Goal: Communication & Community: Answer question/provide support

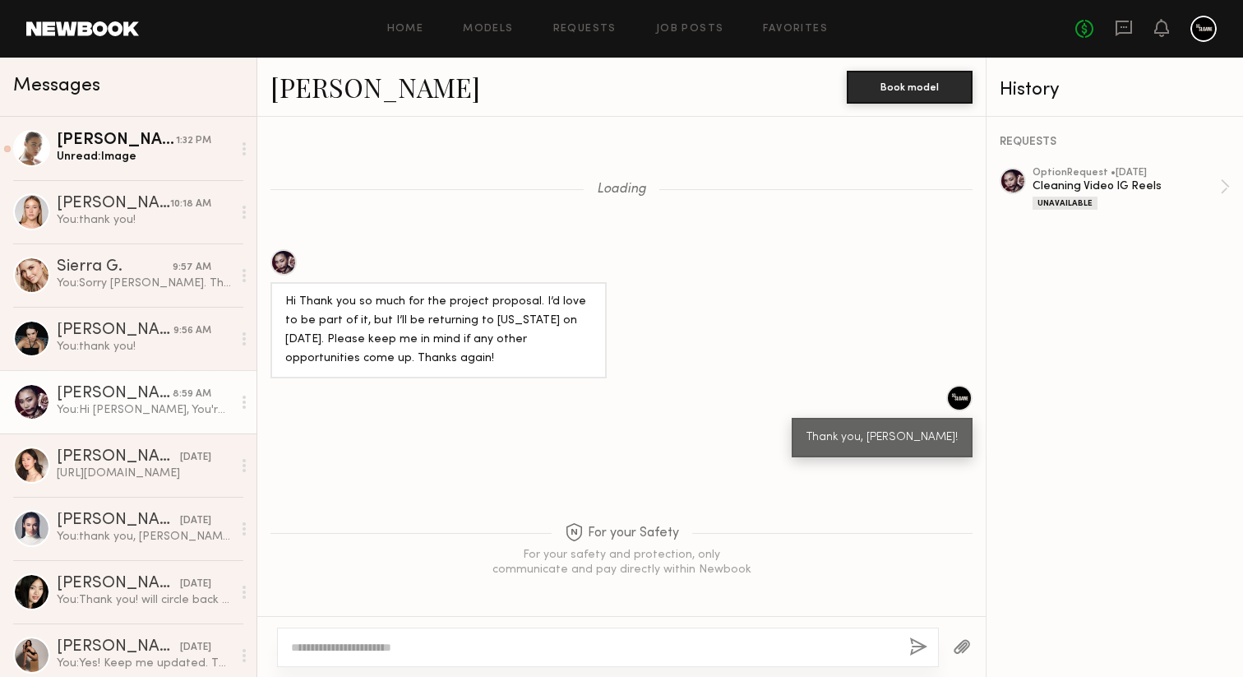
scroll to position [2139, 0]
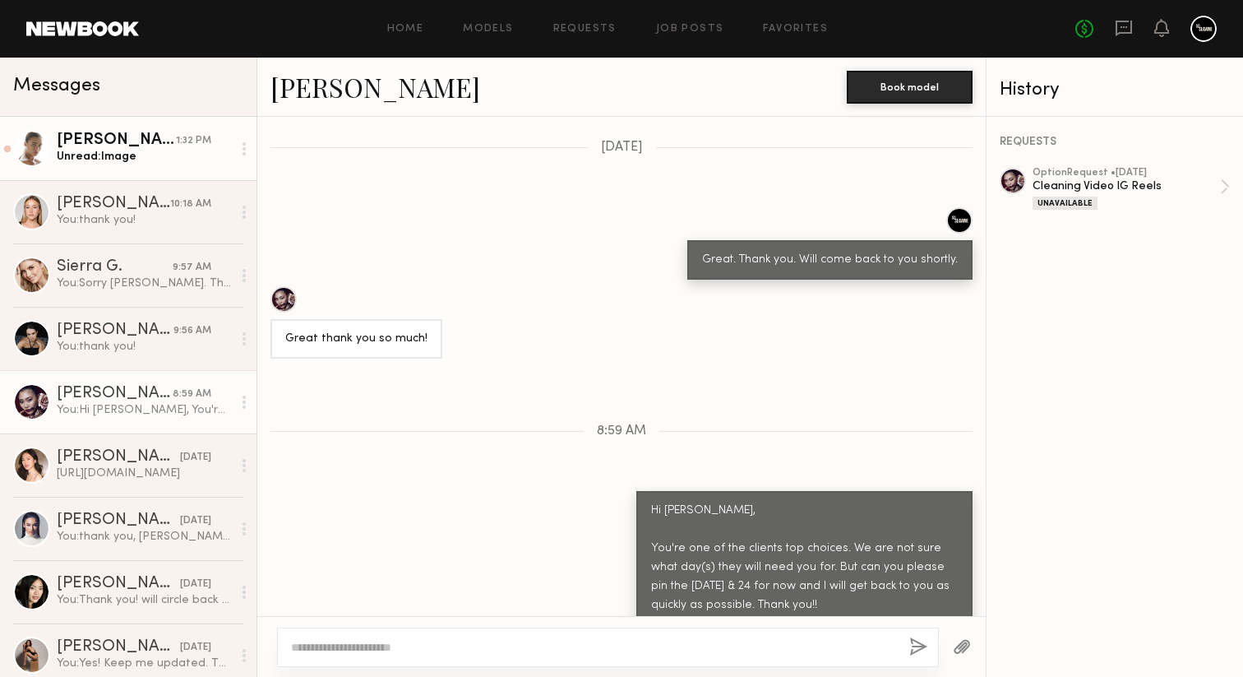
click at [109, 154] on div "Unread: Image" at bounding box center [144, 157] width 175 height 16
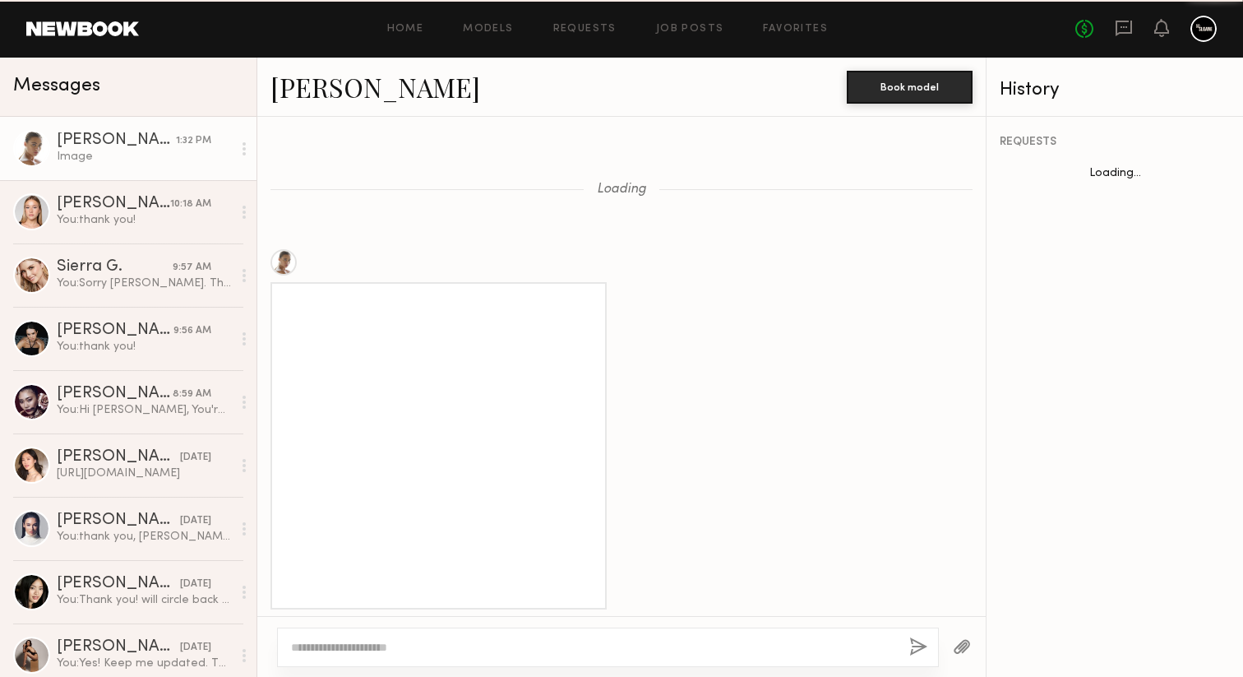
scroll to position [1463, 0]
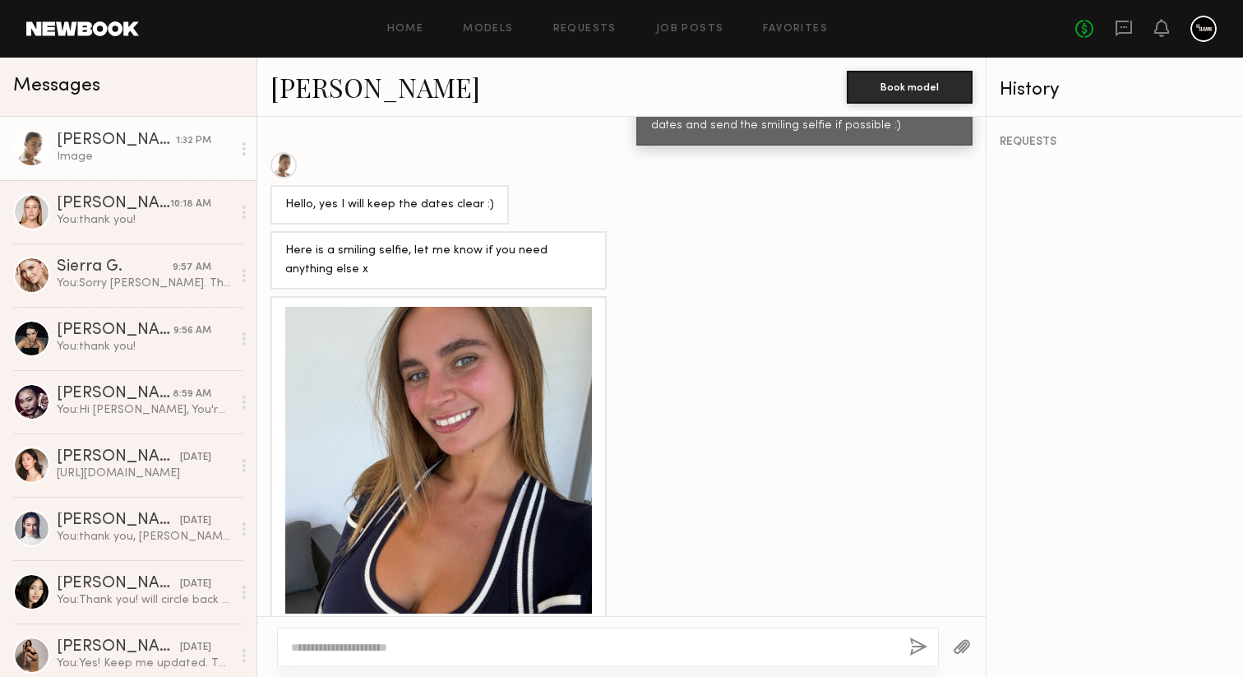
click at [498, 646] on textarea at bounding box center [593, 647] width 605 height 16
type textarea "**********"
click at [917, 642] on button "button" at bounding box center [919, 647] width 18 height 21
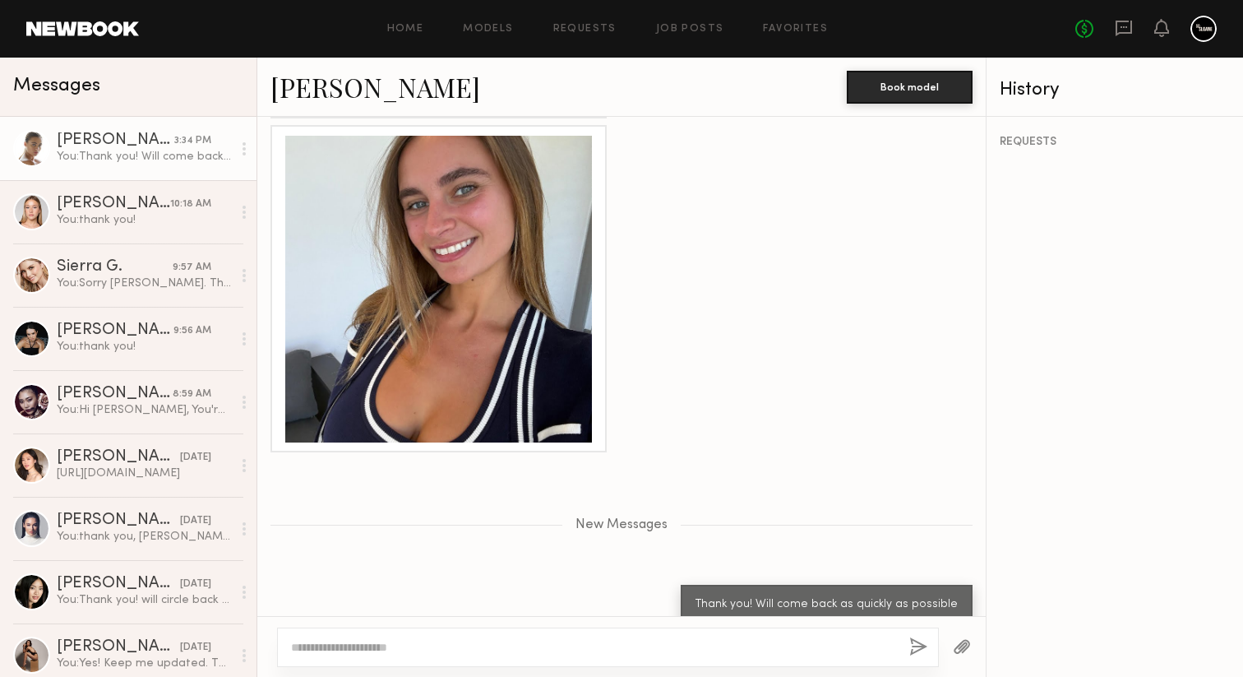
click at [486, 344] on div at bounding box center [438, 289] width 307 height 307
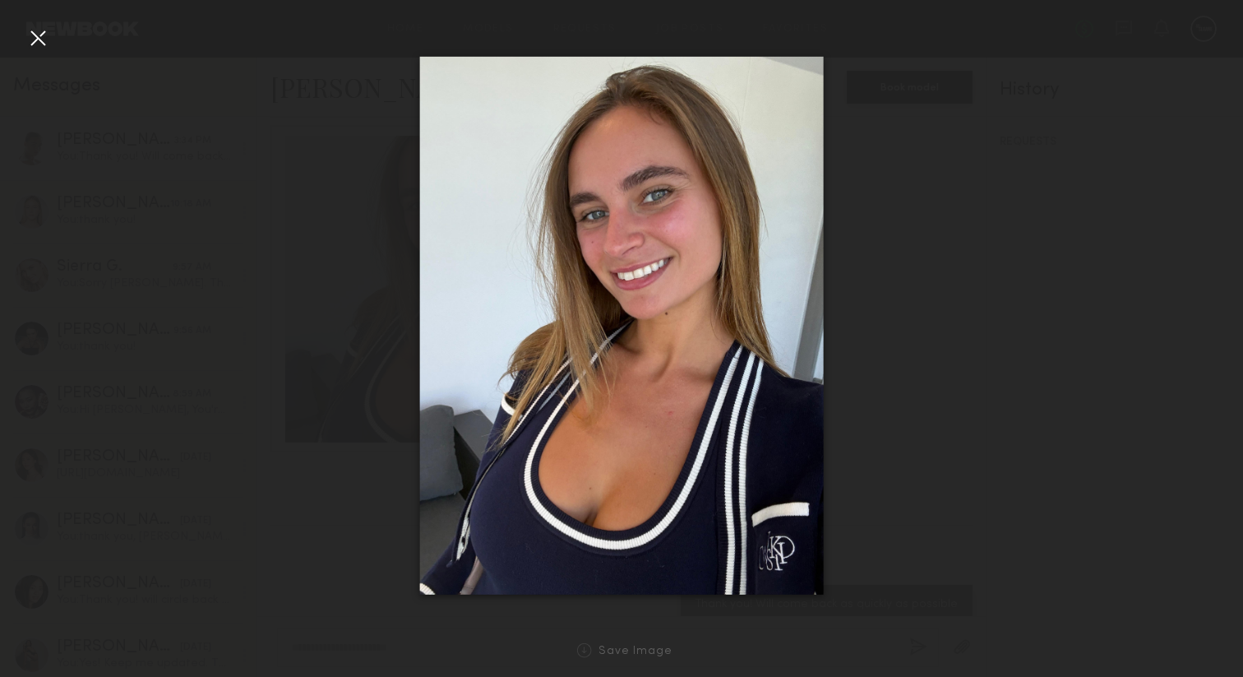
click at [36, 39] on div at bounding box center [38, 38] width 26 height 26
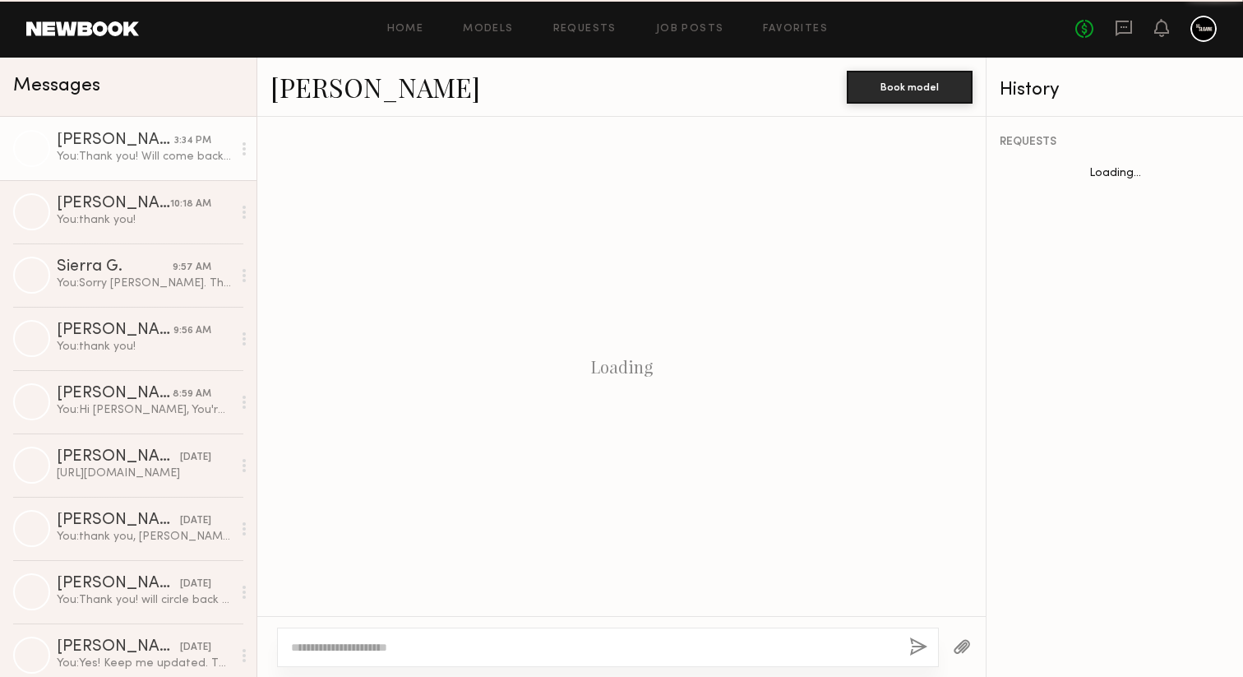
scroll to position [1174, 0]
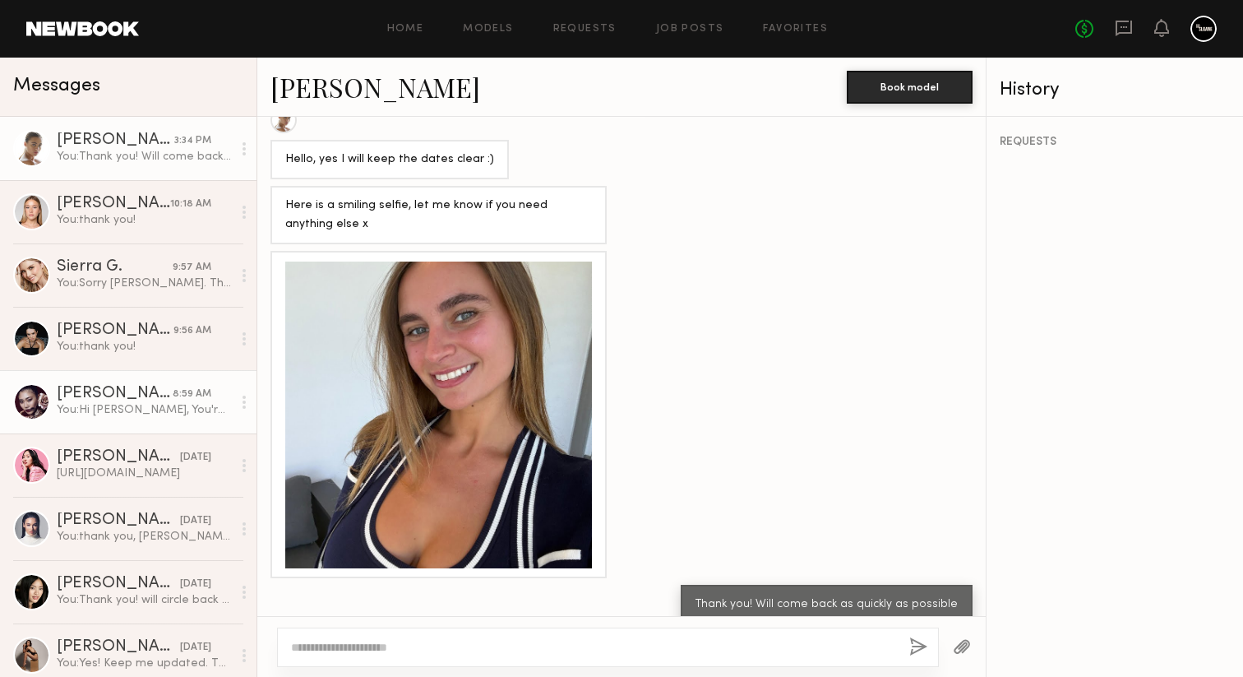
click at [178, 409] on div "You: Hi Leah, You're one of the clients top choices. We are not sure what day(s…" at bounding box center [144, 410] width 175 height 16
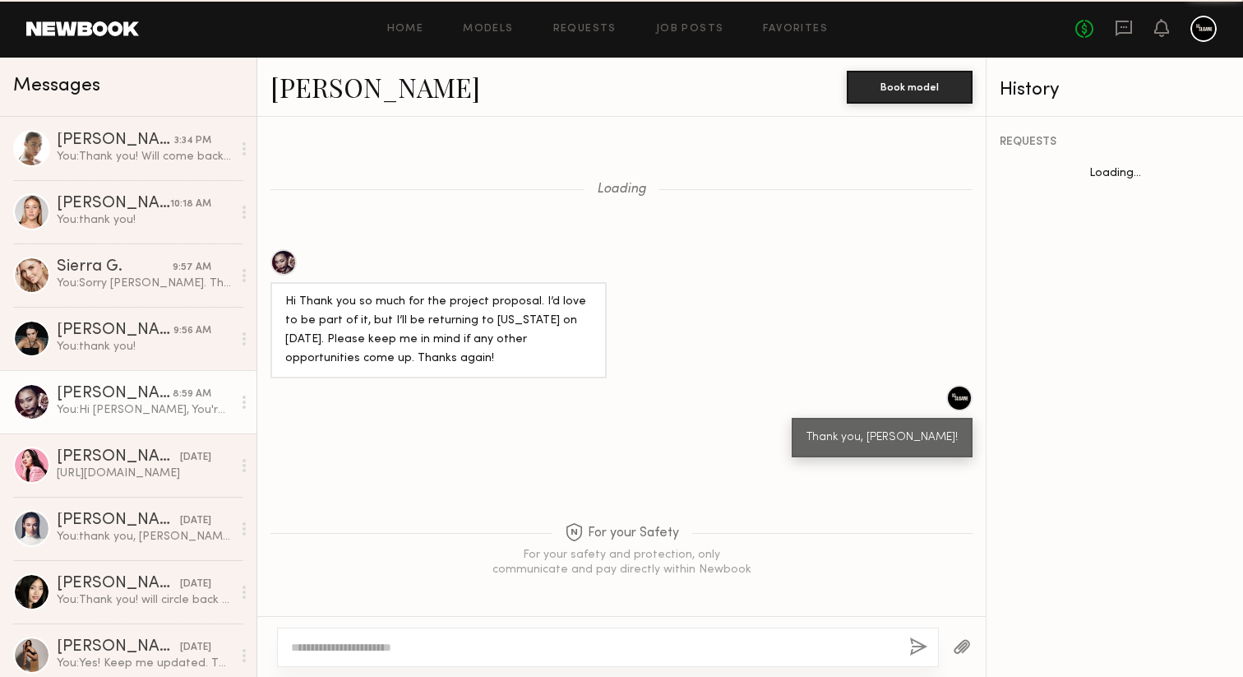
scroll to position [2139, 0]
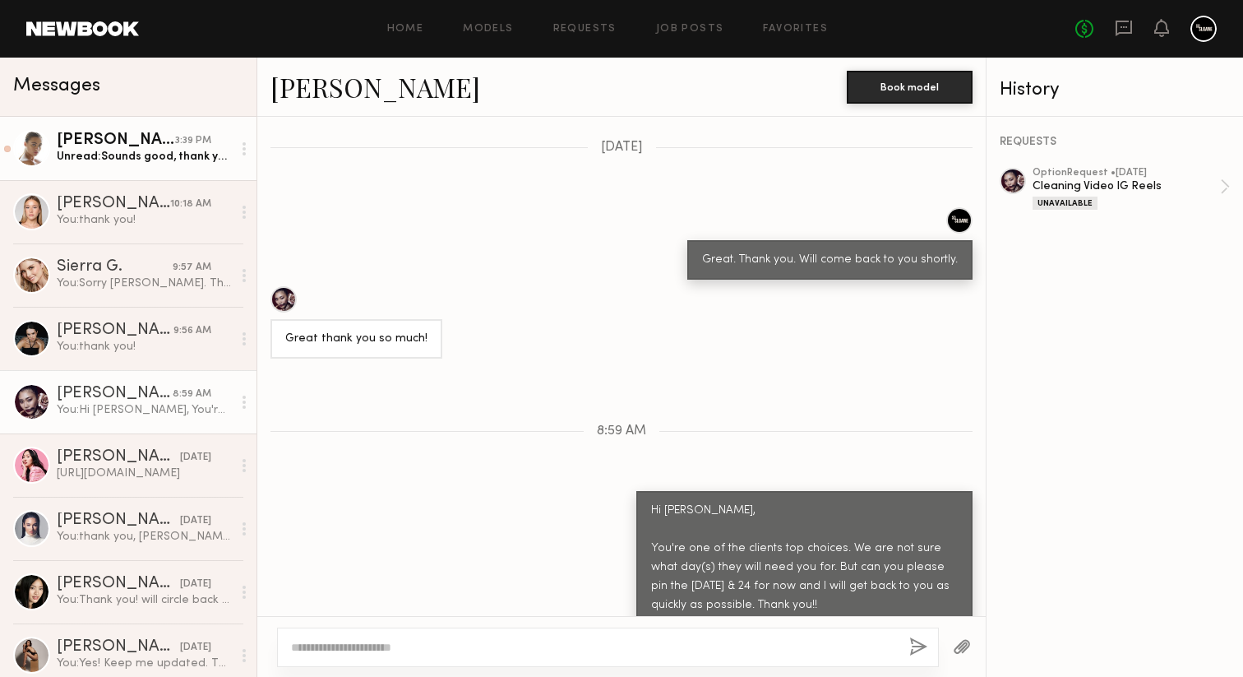
click at [178, 141] on div "3:39 PM" at bounding box center [193, 141] width 36 height 16
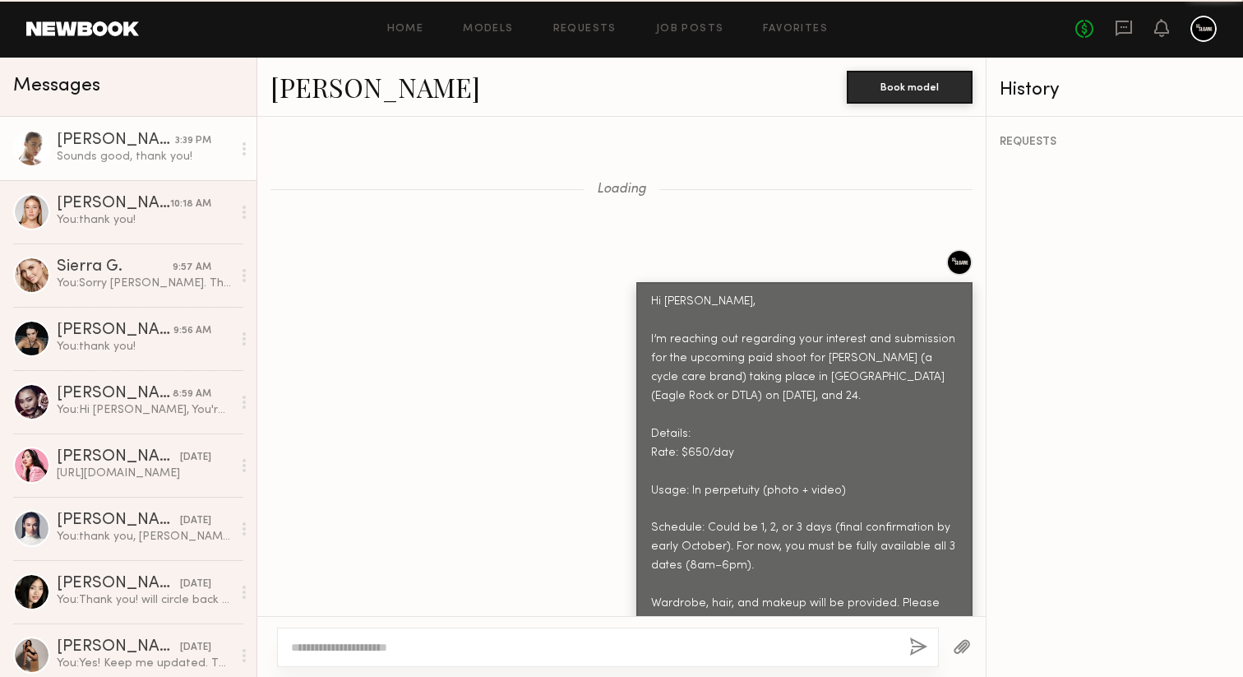
scroll to position [3041, 0]
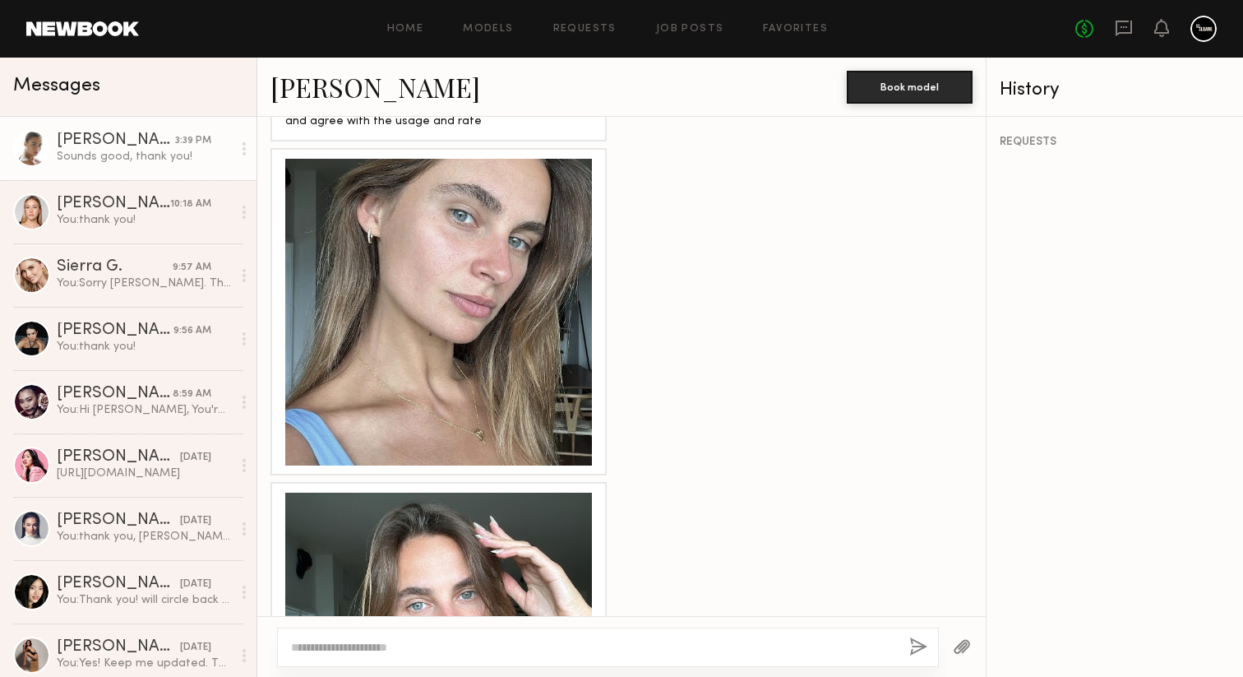
scroll to position [3040, 0]
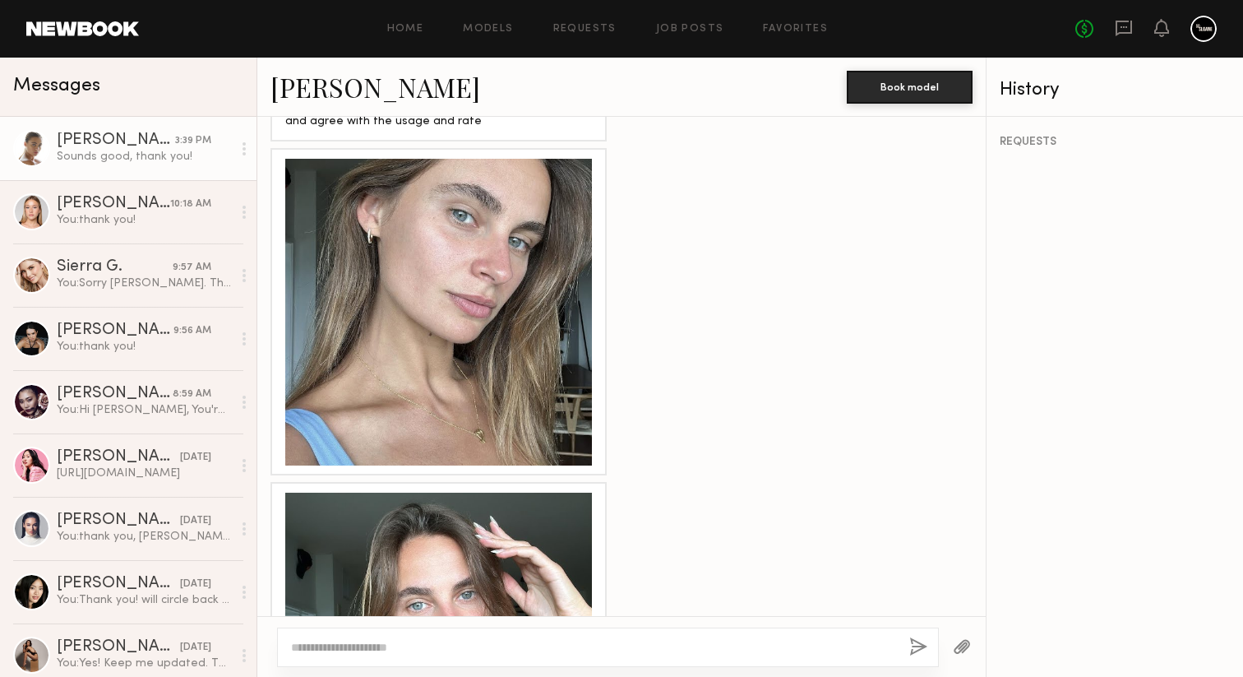
scroll to position [3040, 0]
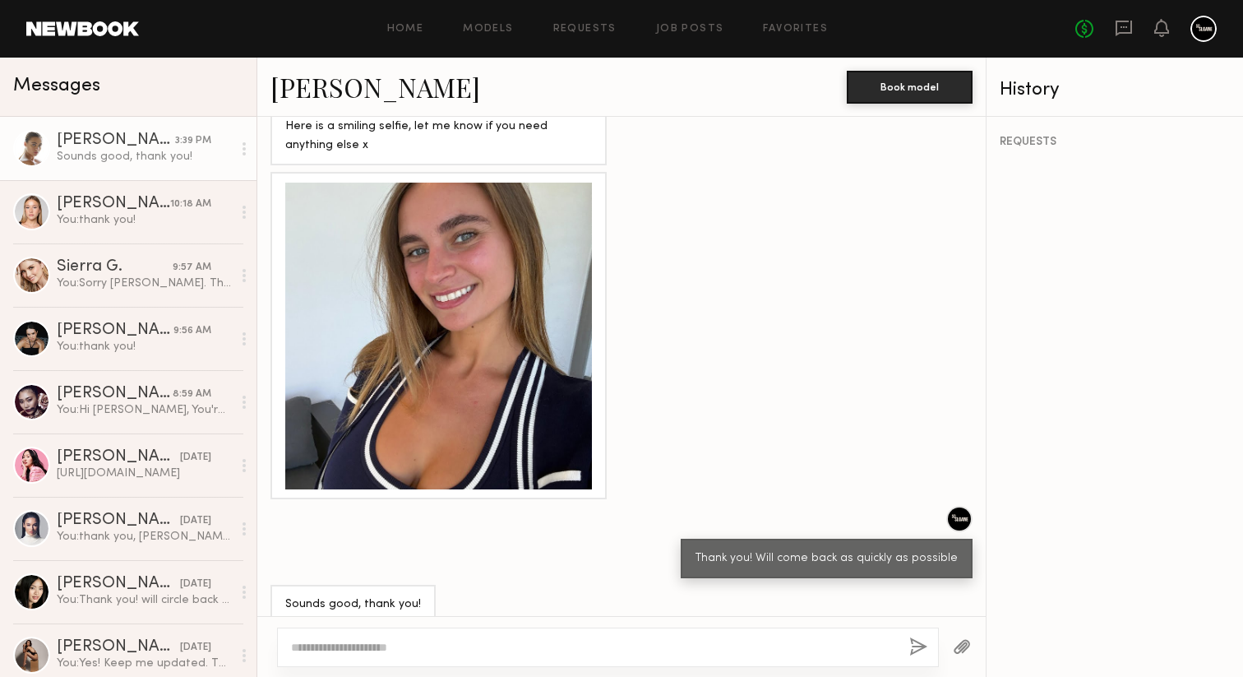
scroll to position [870, 0]
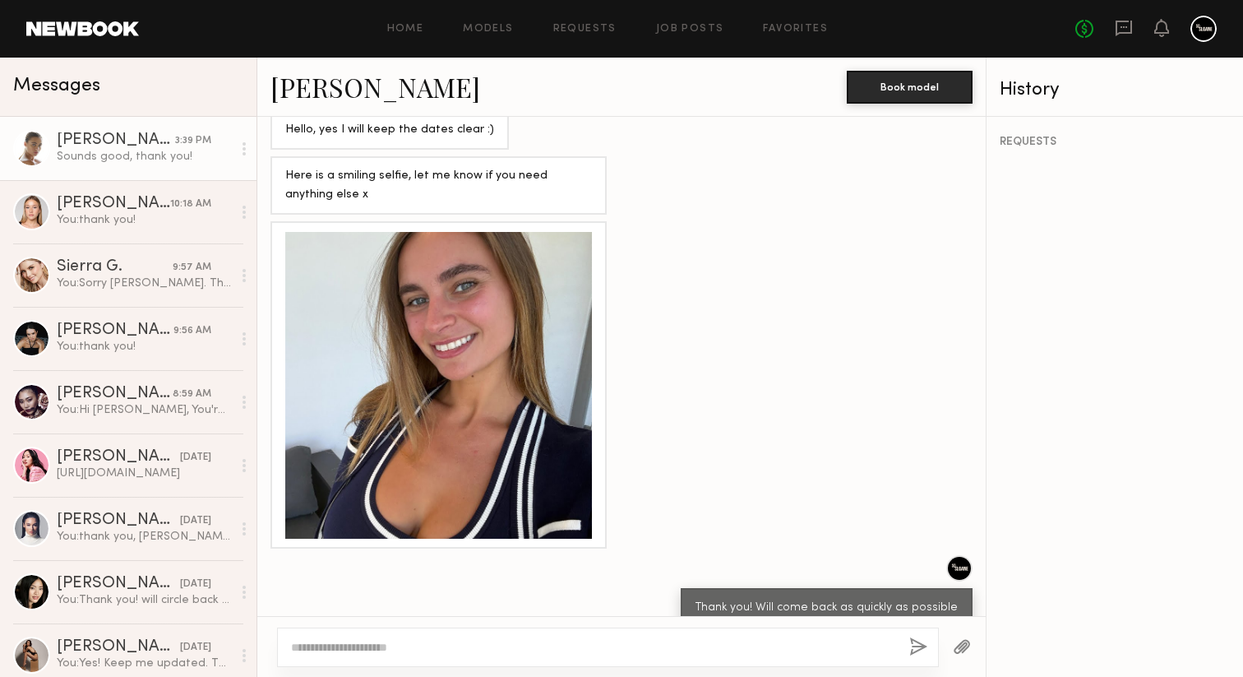
click at [315, 77] on link "[PERSON_NAME]" at bounding box center [376, 86] width 210 height 35
click at [289, 205] on div "Here is a smiling selfie, let me know if you need anything else x" at bounding box center [438, 186] width 307 height 38
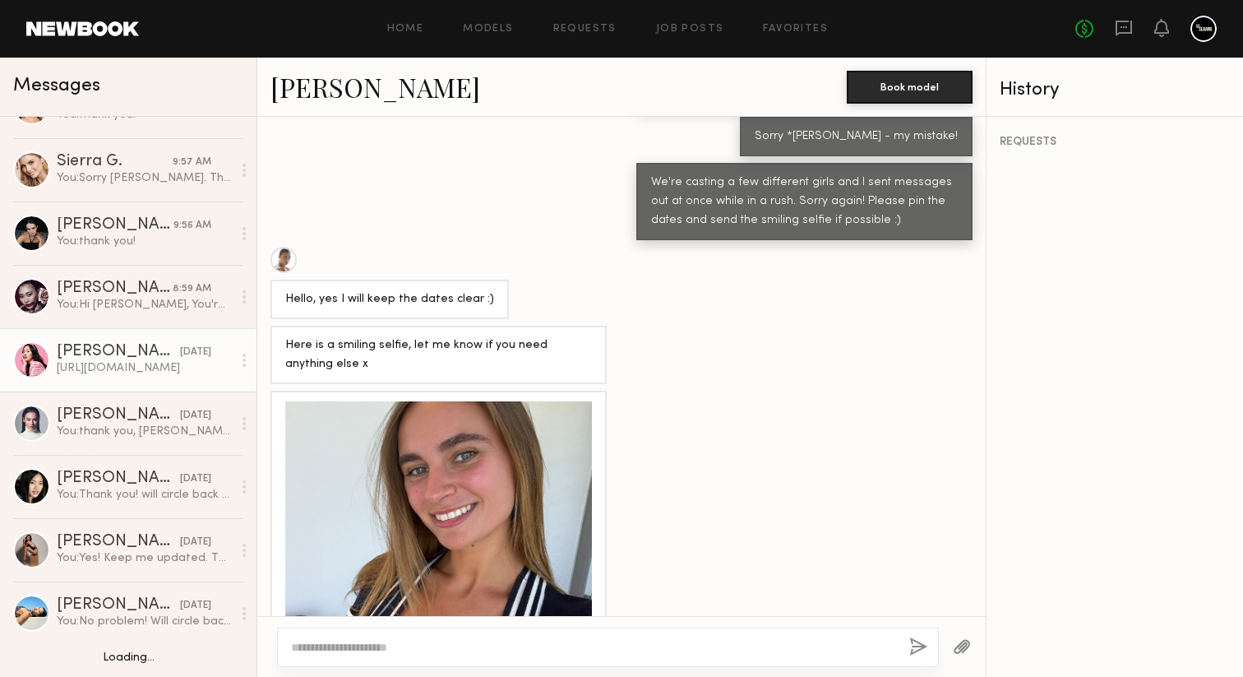
scroll to position [111, 0]
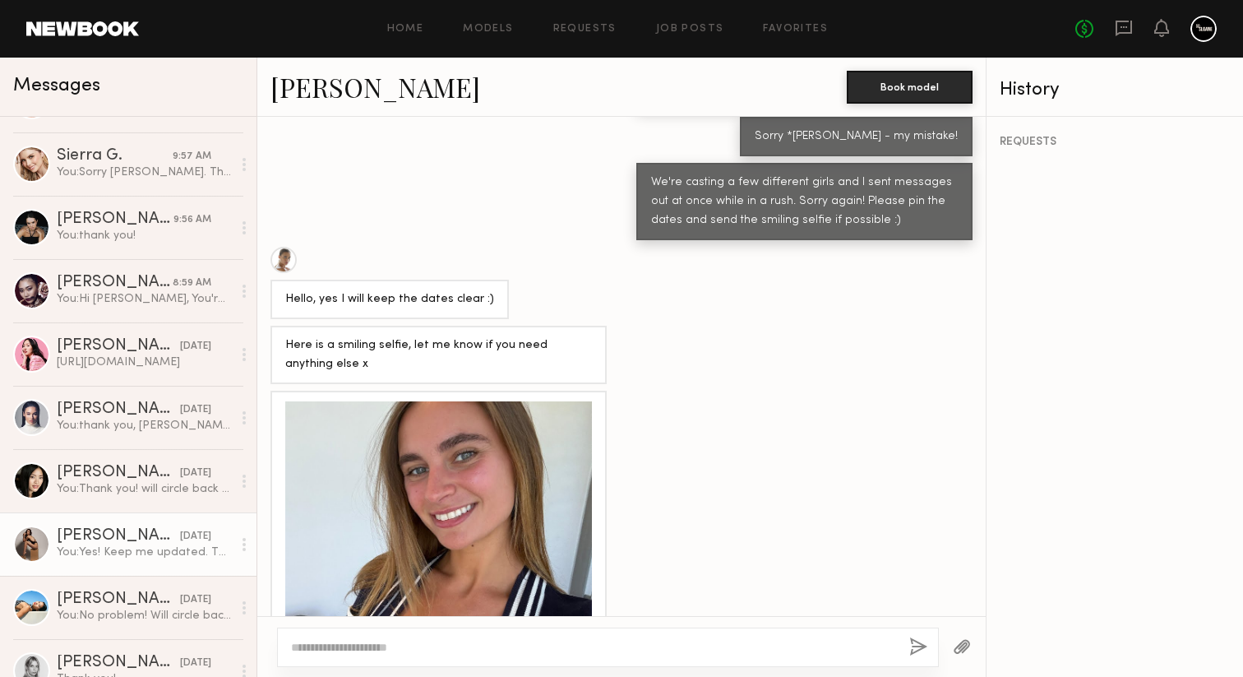
click at [193, 553] on div "You: Yes! Keep me updated. Thanks!" at bounding box center [144, 552] width 175 height 16
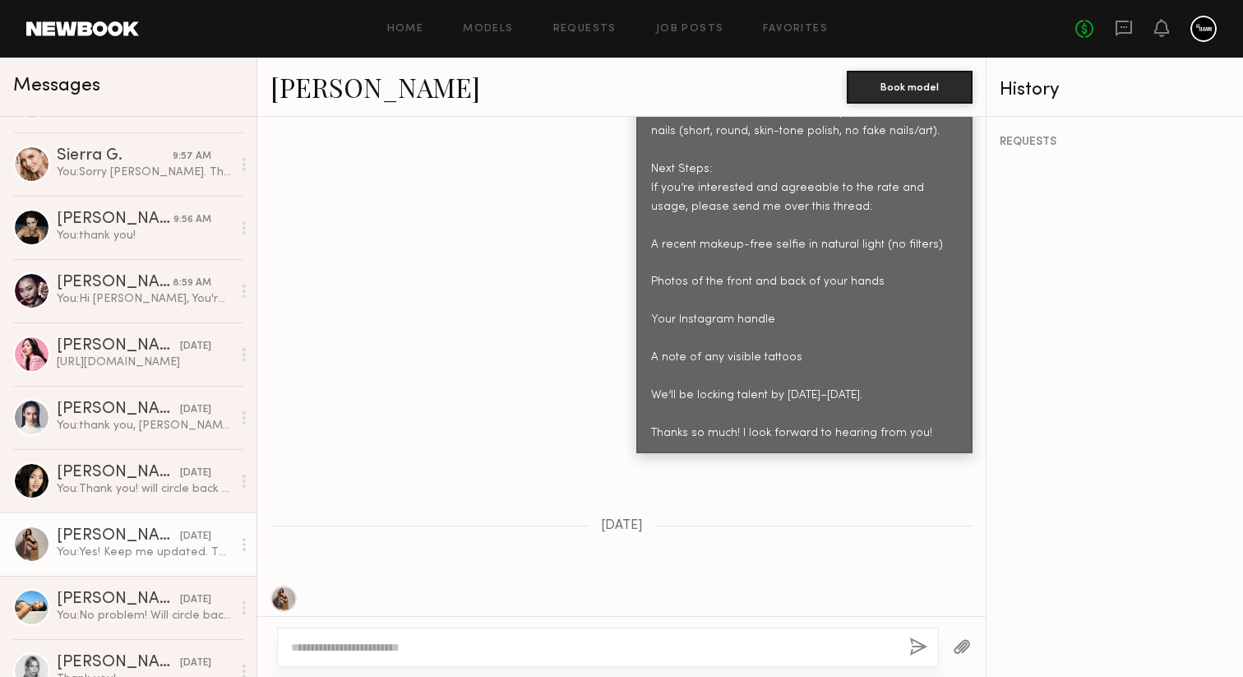
scroll to position [2474, 0]
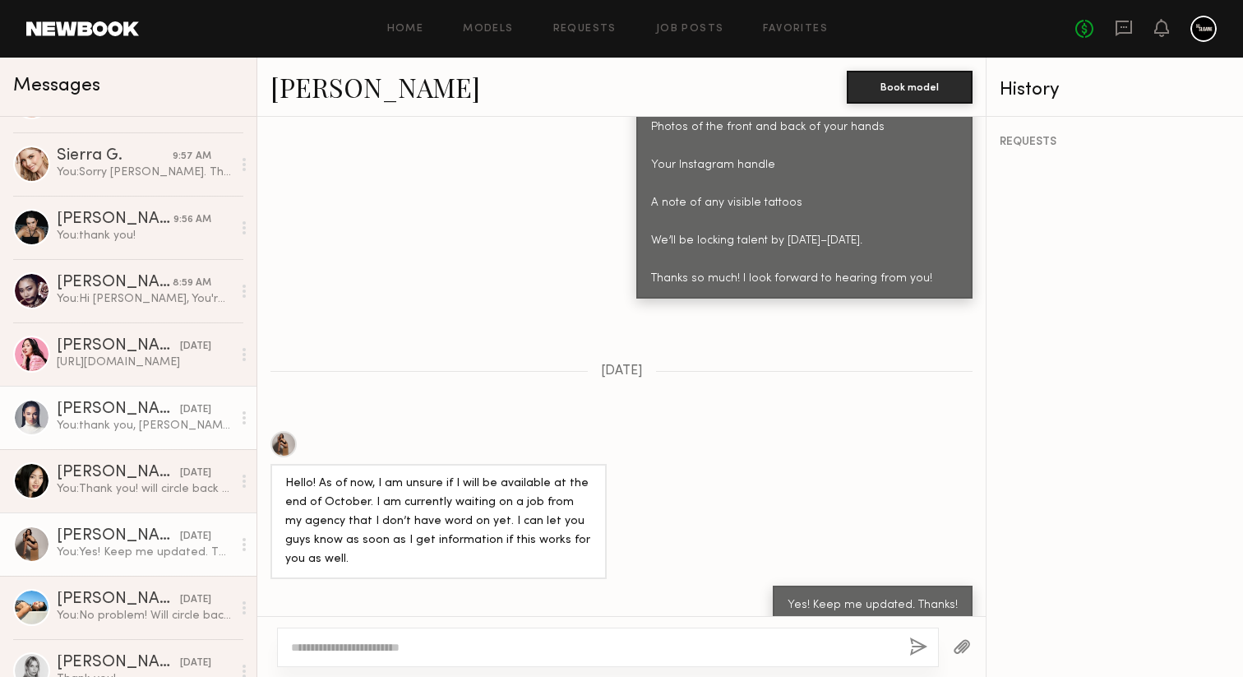
click at [183, 427] on div "You: thank you, Jenny! I will get back to you asap" at bounding box center [144, 426] width 175 height 16
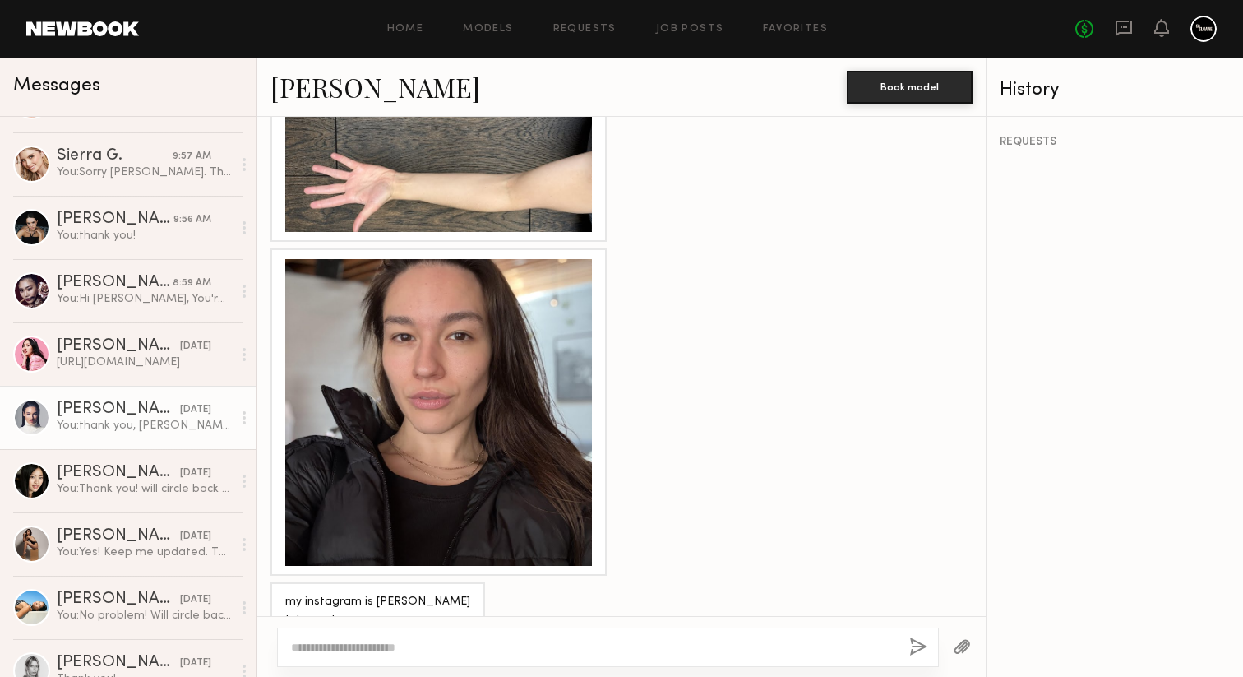
scroll to position [2281, 0]
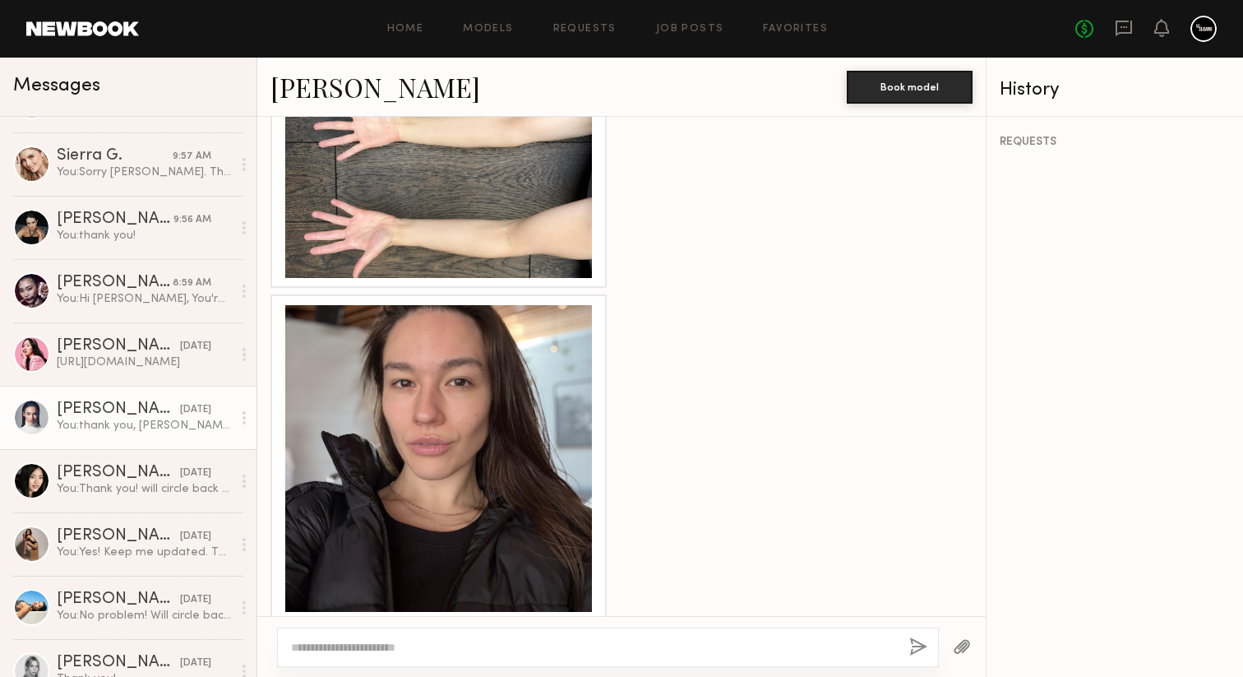
click at [317, 78] on link "Jenny P." at bounding box center [376, 86] width 210 height 35
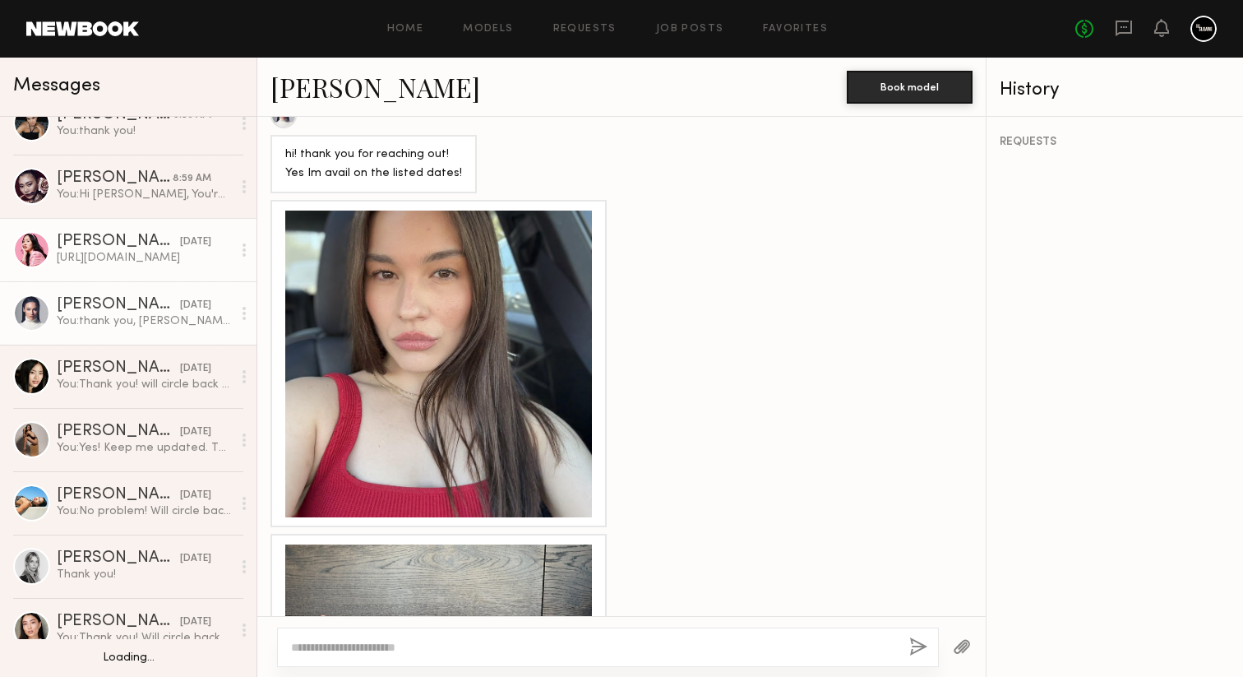
scroll to position [394, 0]
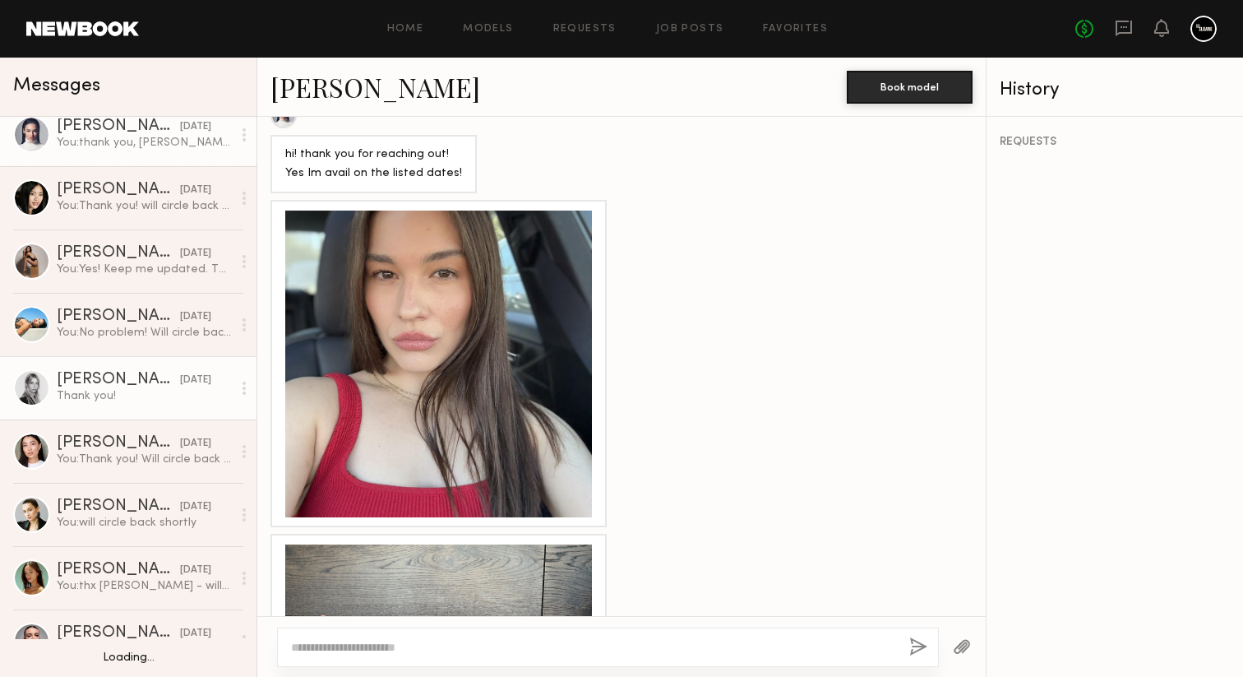
click at [155, 375] on div "Veronika M." at bounding box center [118, 380] width 123 height 16
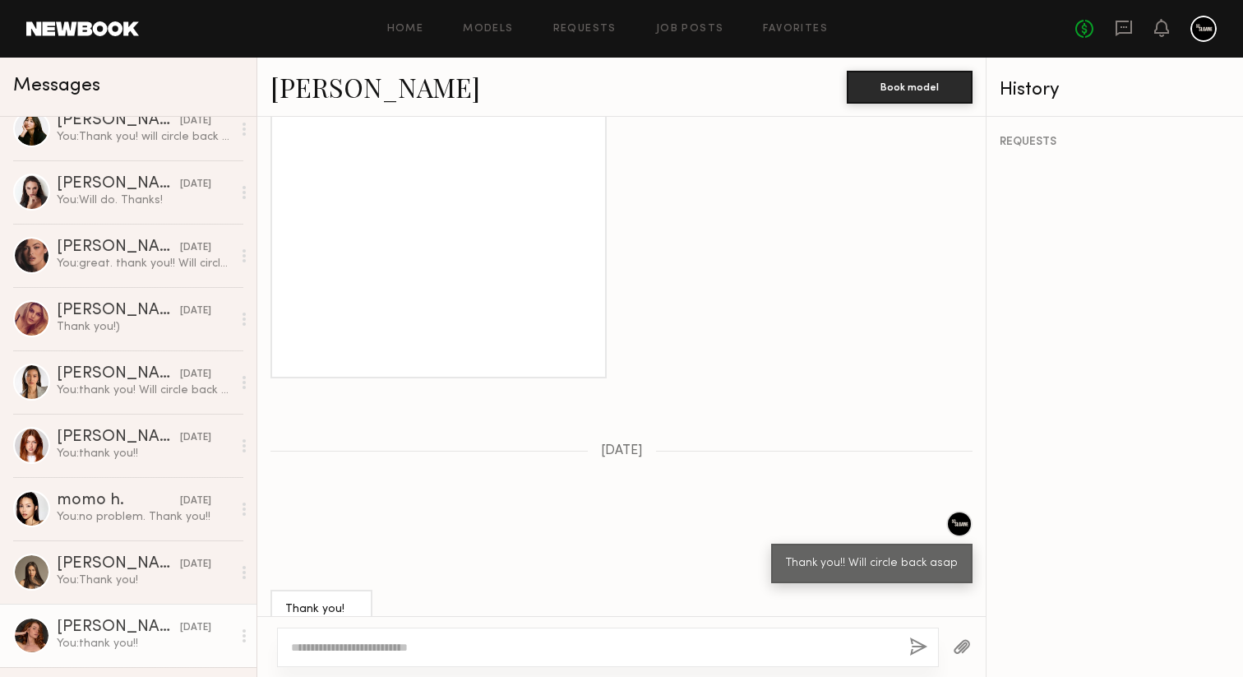
scroll to position [1918, 0]
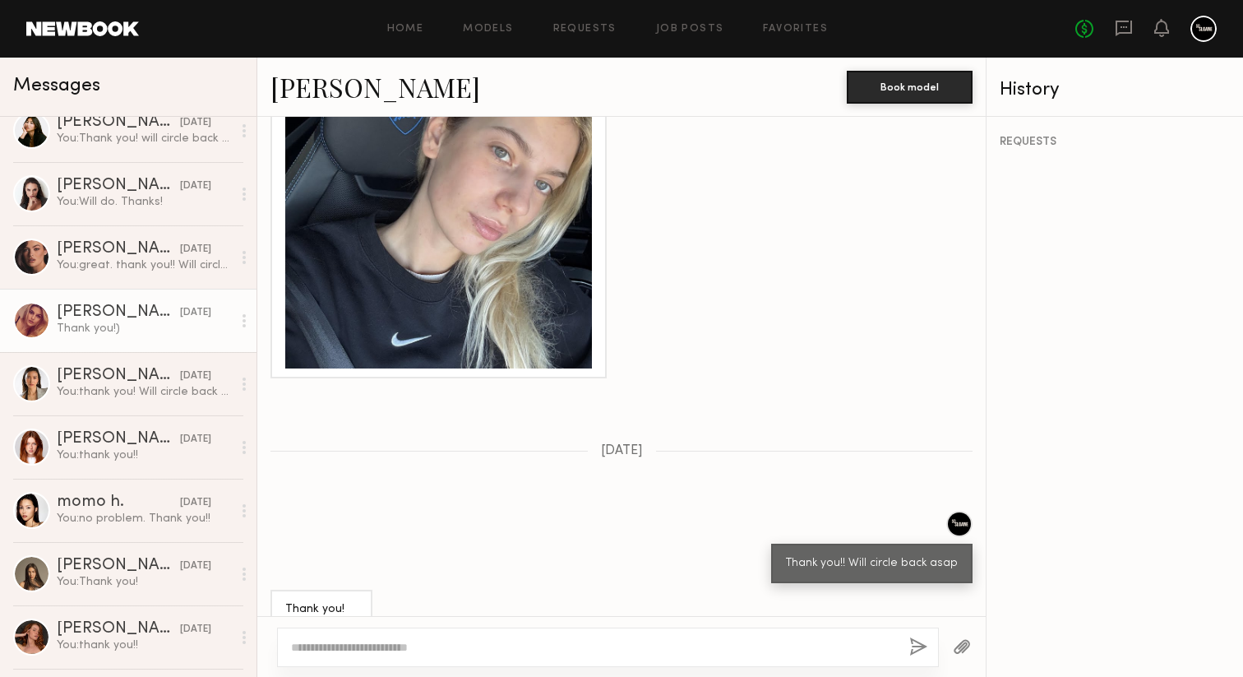
click at [110, 333] on div "Thank you!)" at bounding box center [144, 329] width 175 height 16
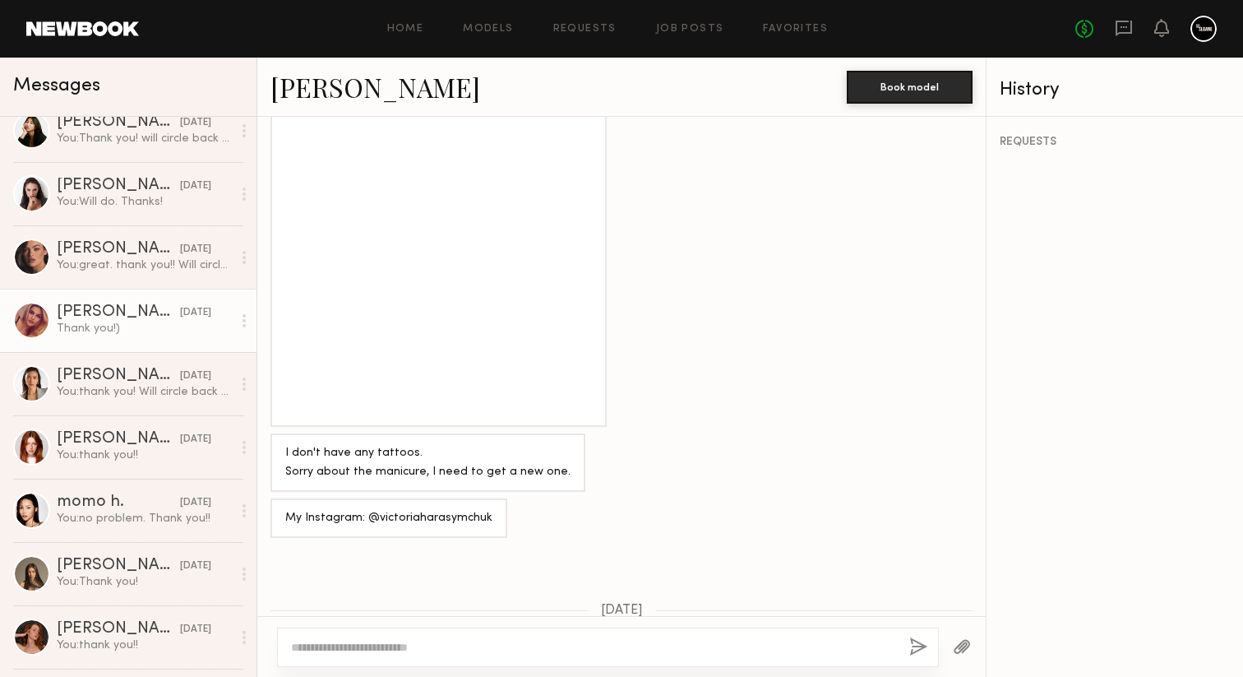
scroll to position [1500, 0]
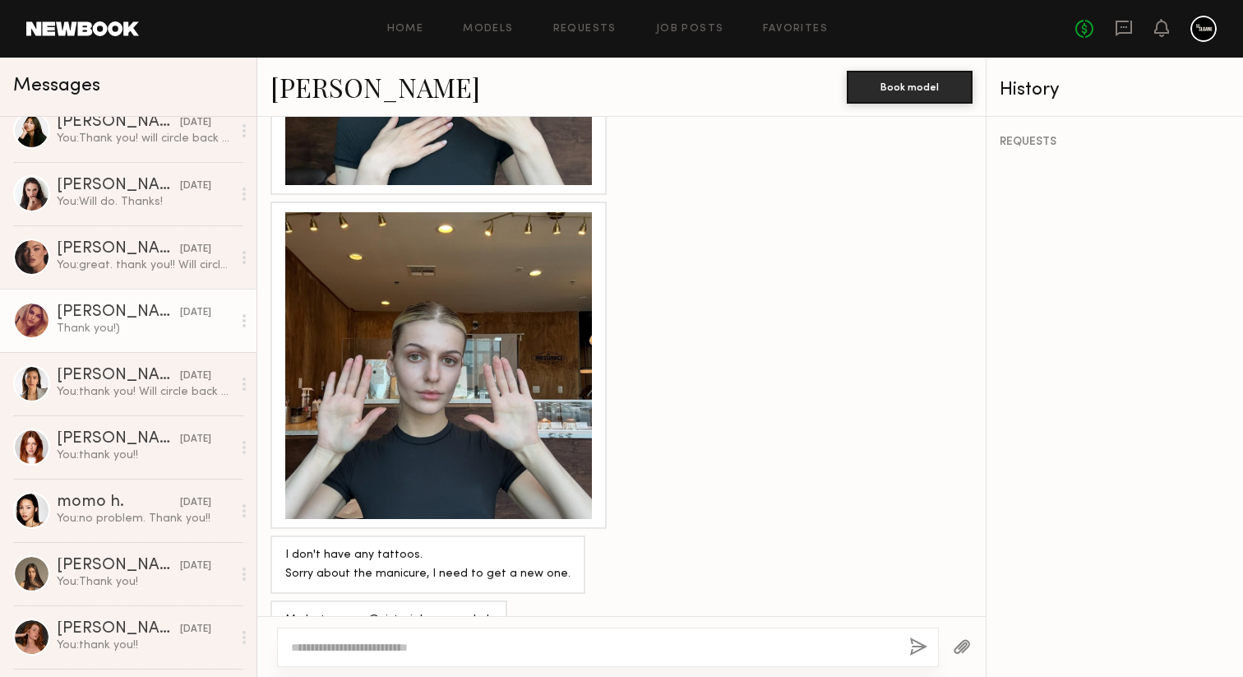
click at [373, 88] on link "Victoria H." at bounding box center [376, 86] width 210 height 35
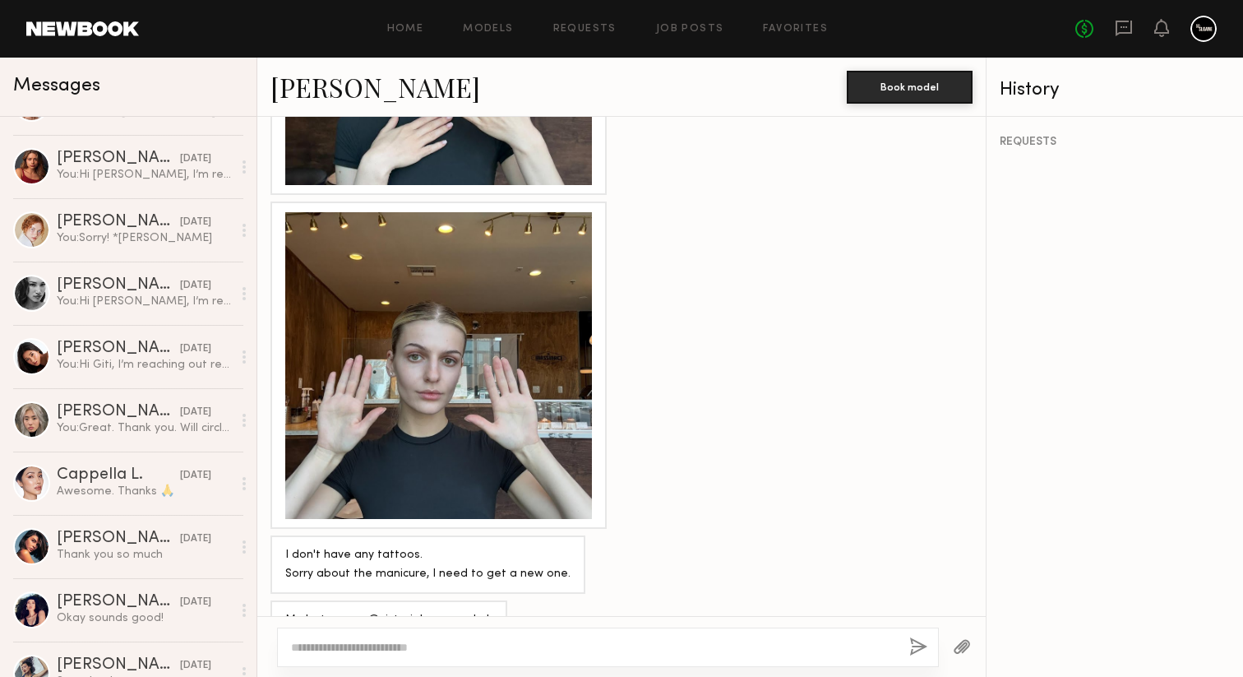
scroll to position [0, 0]
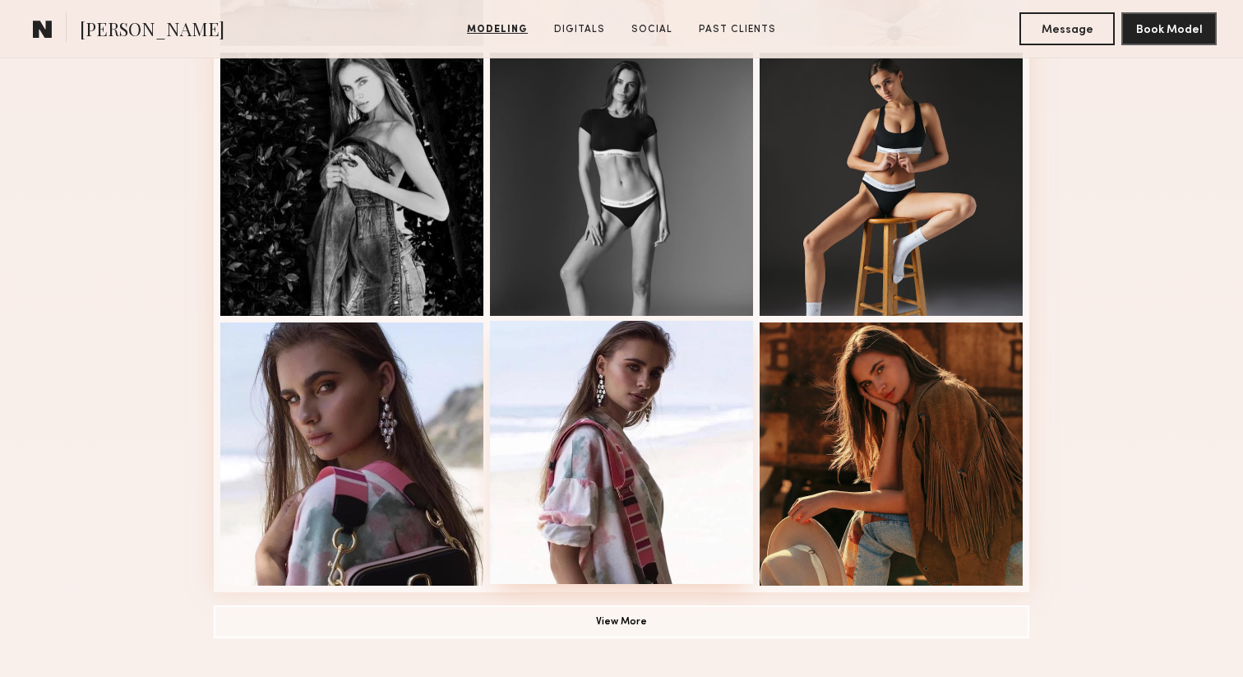
scroll to position [981, 0]
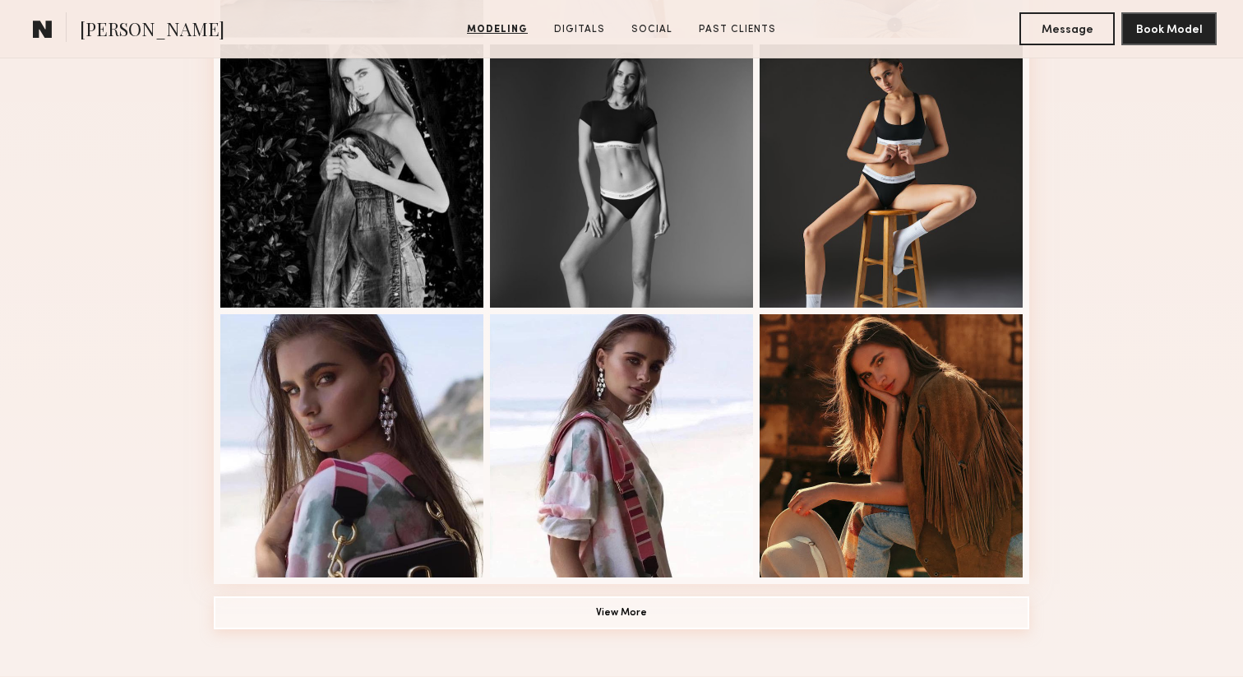
click at [620, 609] on button "View More" at bounding box center [622, 612] width 816 height 33
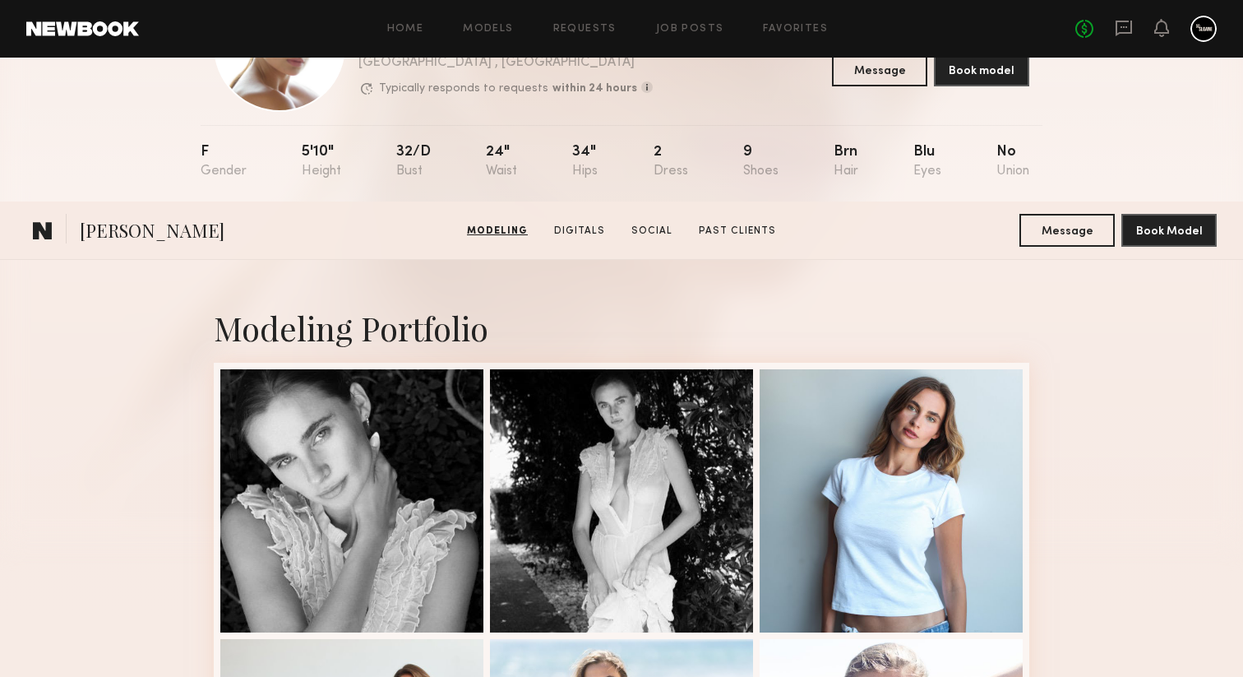
scroll to position [10, 0]
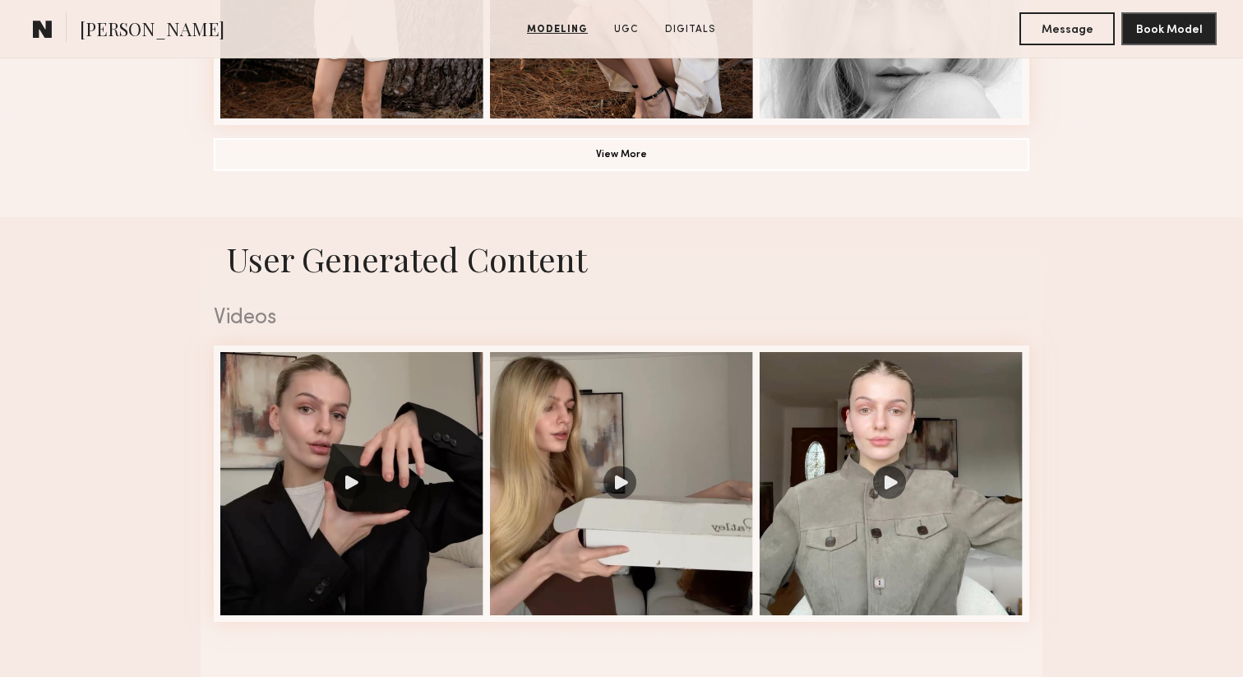
scroll to position [1586, 0]
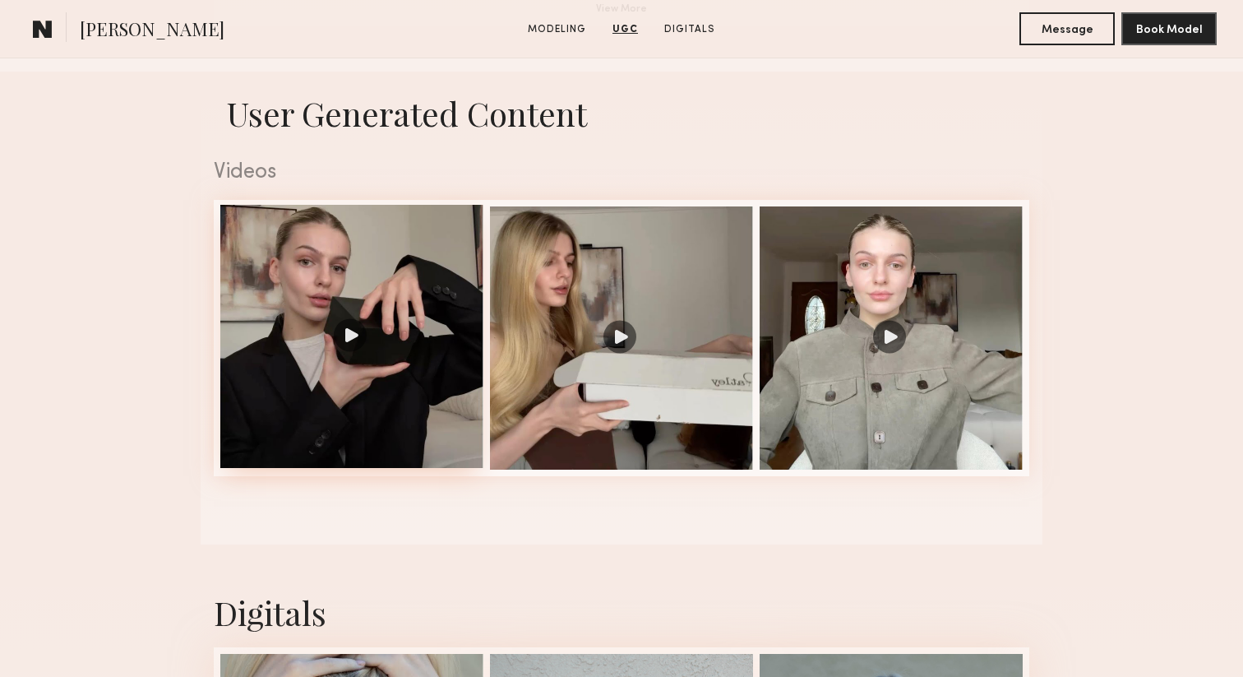
click at [350, 332] on div at bounding box center [351, 336] width 263 height 263
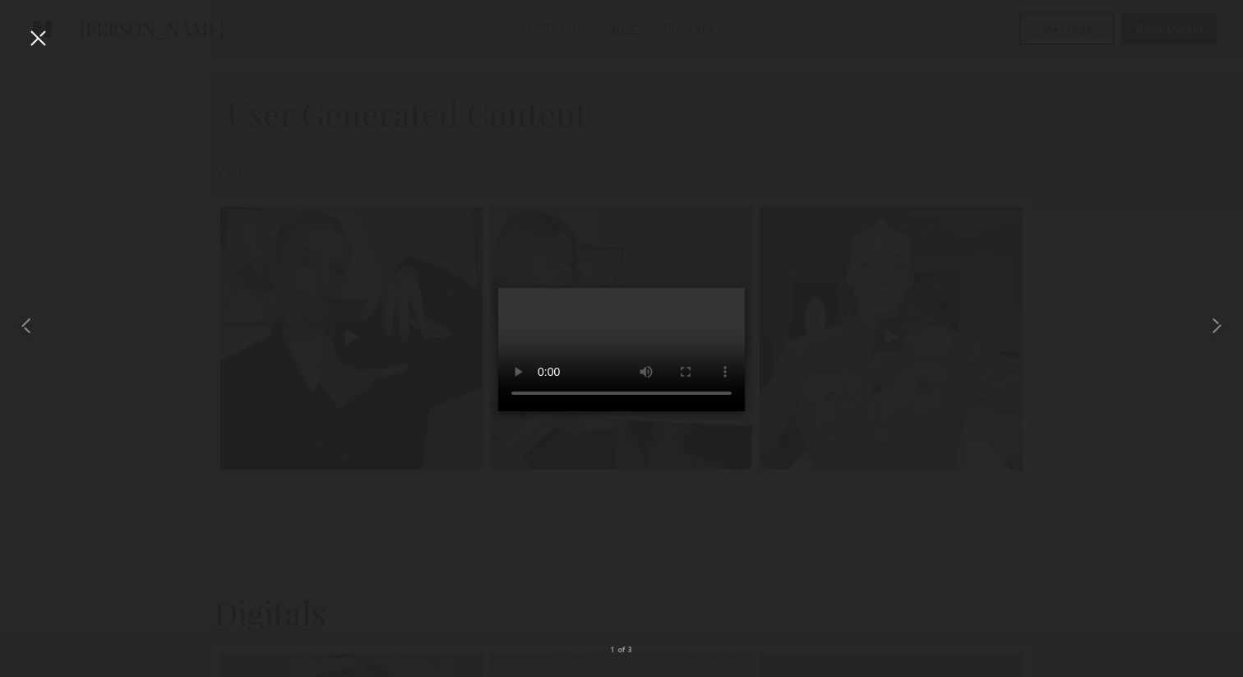
click at [33, 37] on div at bounding box center [38, 38] width 26 height 26
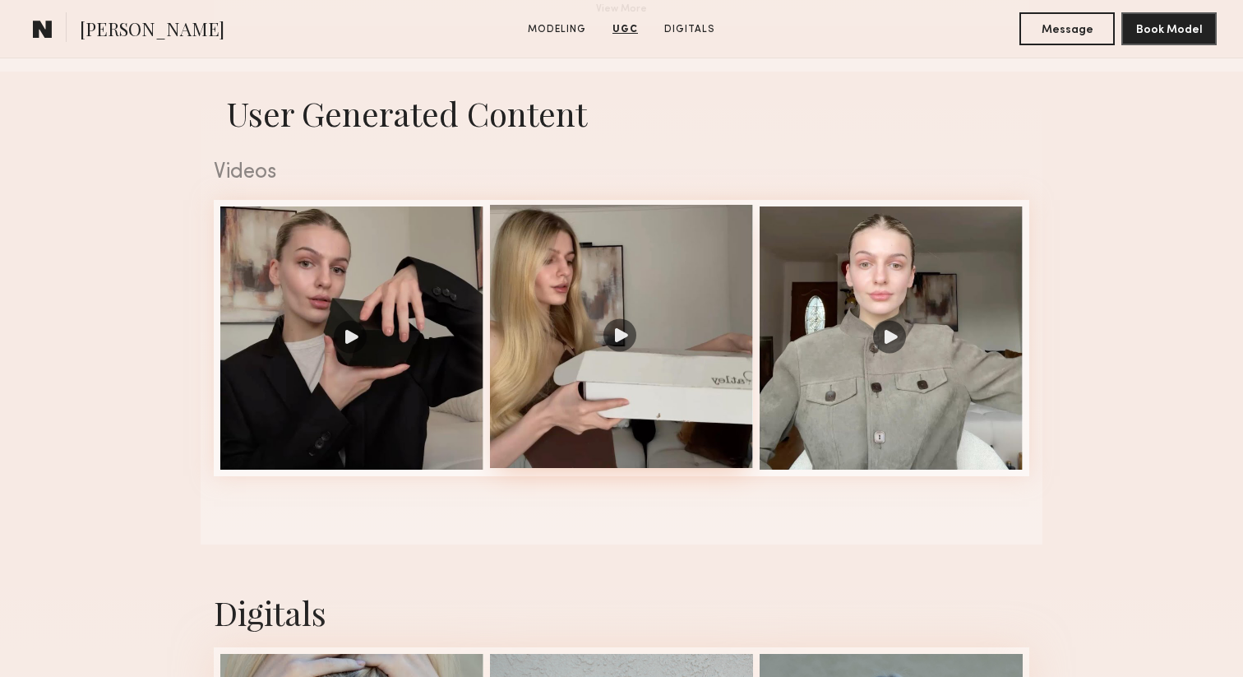
click at [622, 340] on div at bounding box center [621, 336] width 263 height 263
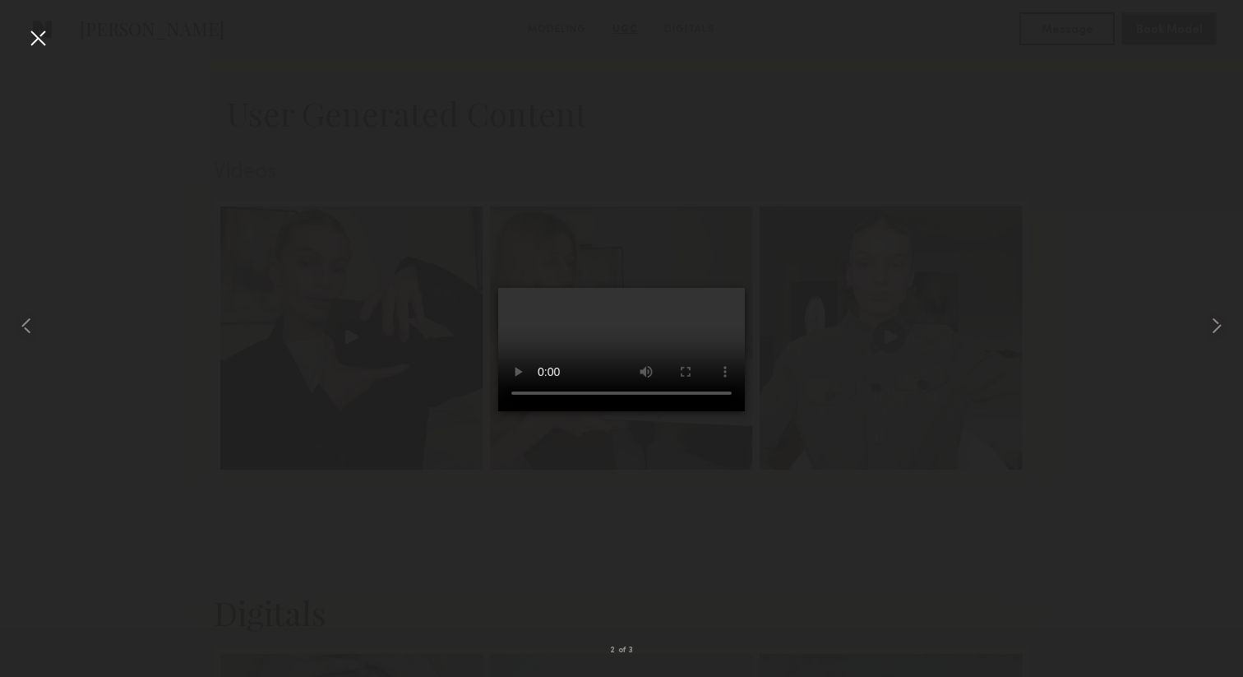
click at [32, 37] on div at bounding box center [38, 38] width 26 height 26
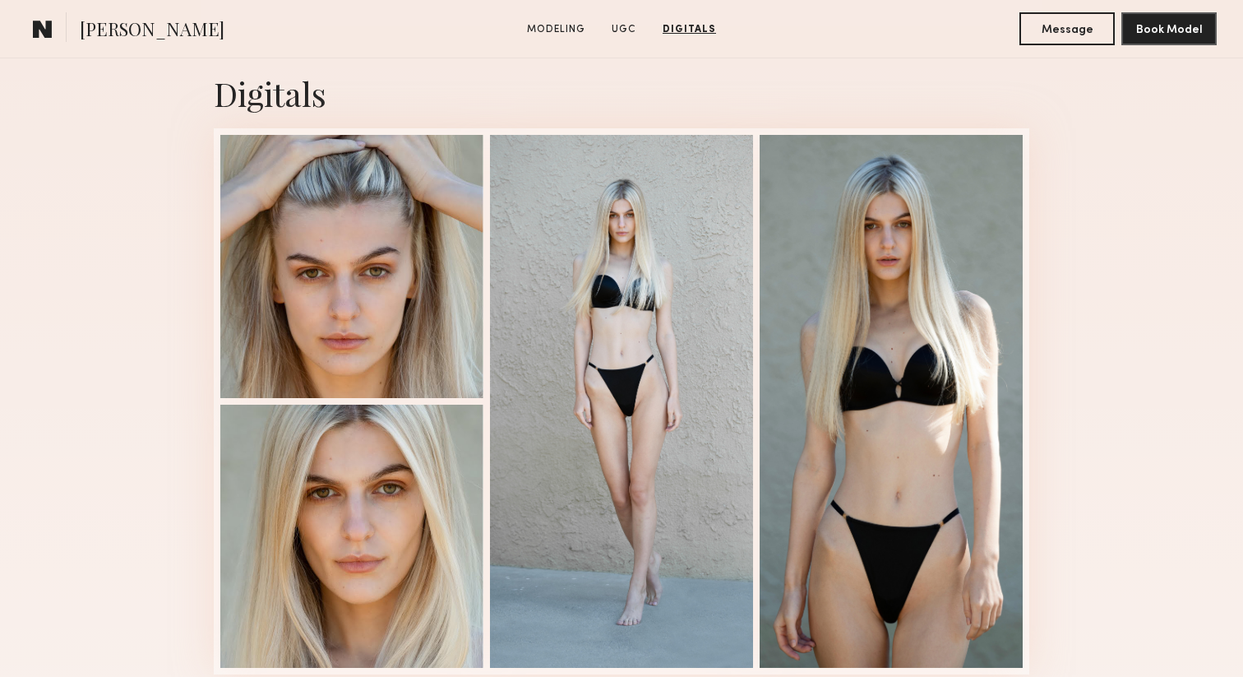
scroll to position [2124, 0]
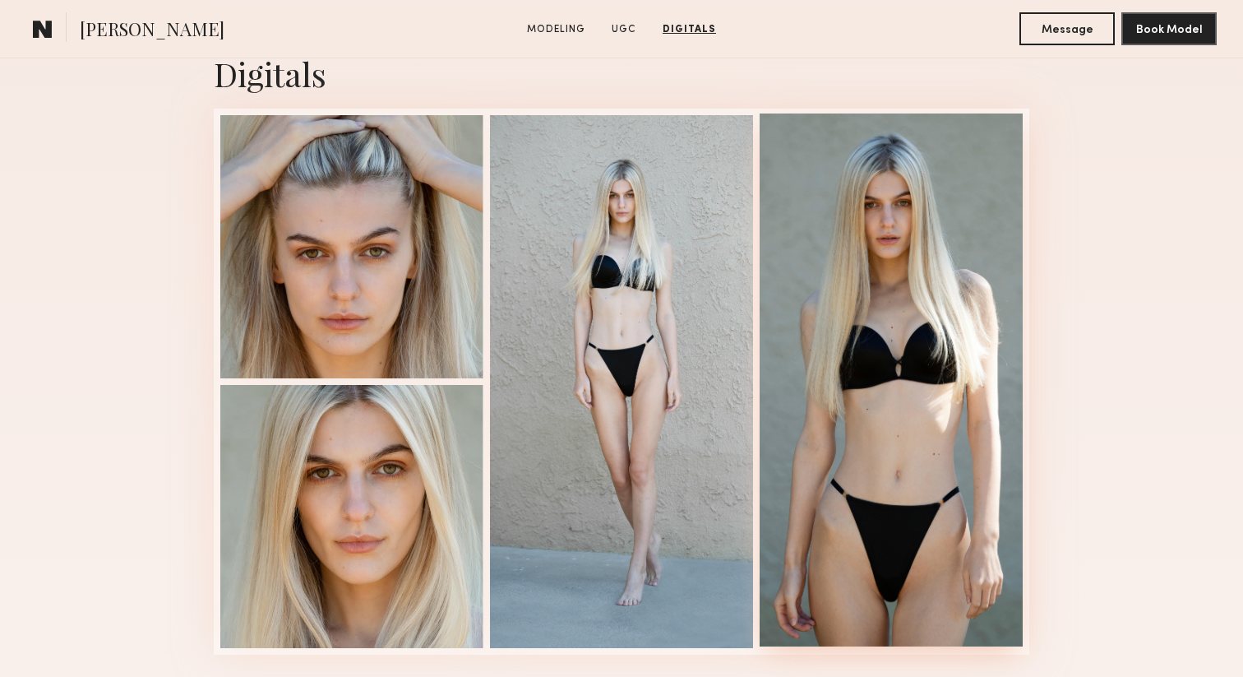
click at [896, 426] on div at bounding box center [891, 379] width 263 height 533
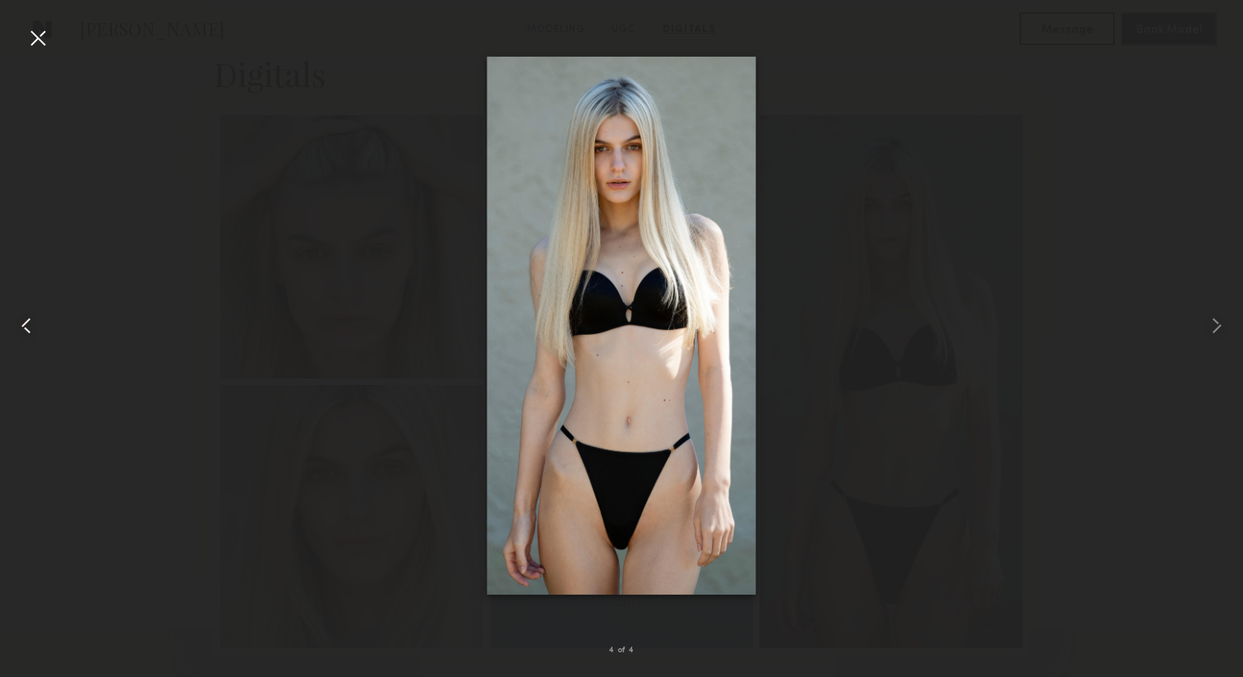
click at [24, 328] on common-icon at bounding box center [26, 326] width 26 height 26
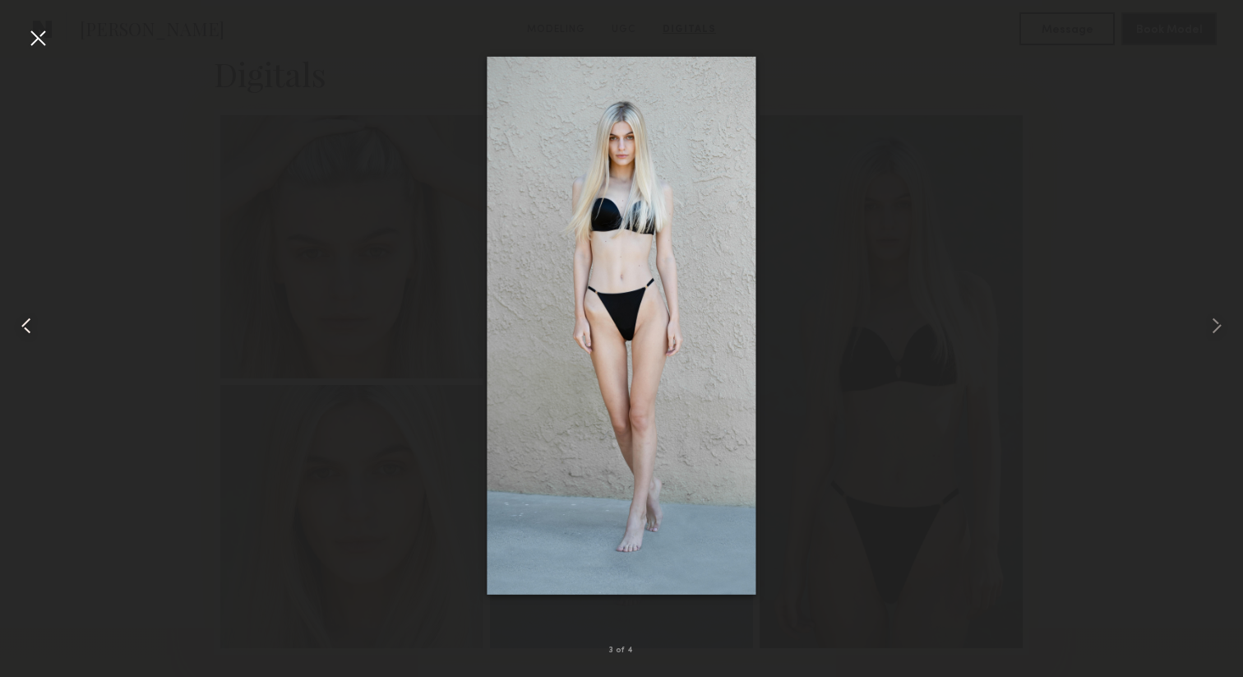
click at [24, 328] on common-icon at bounding box center [26, 326] width 26 height 26
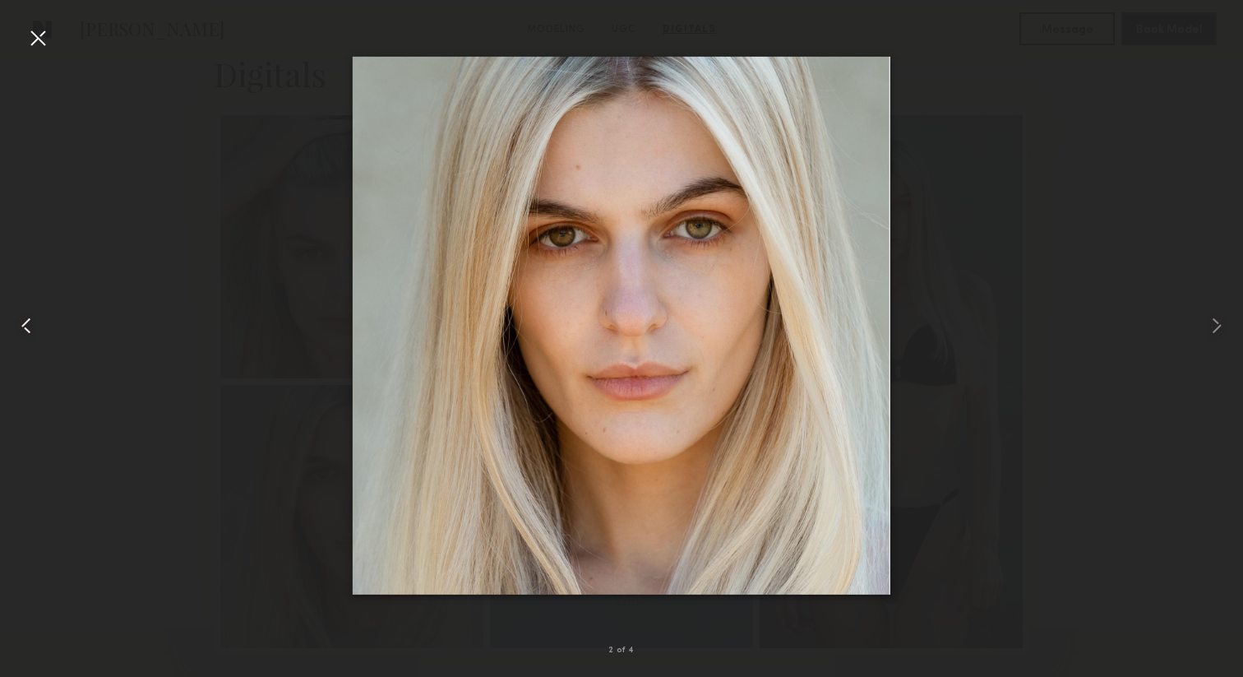
click at [24, 328] on common-icon at bounding box center [26, 326] width 26 height 26
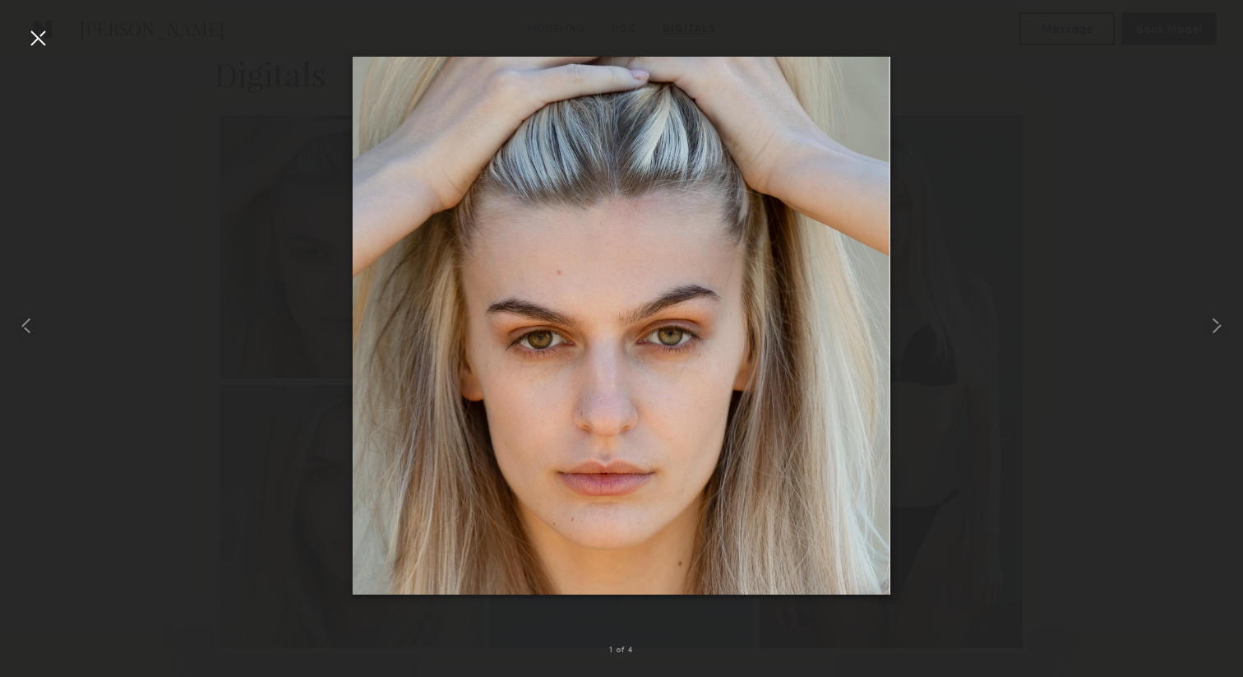
click at [35, 42] on div at bounding box center [38, 38] width 26 height 26
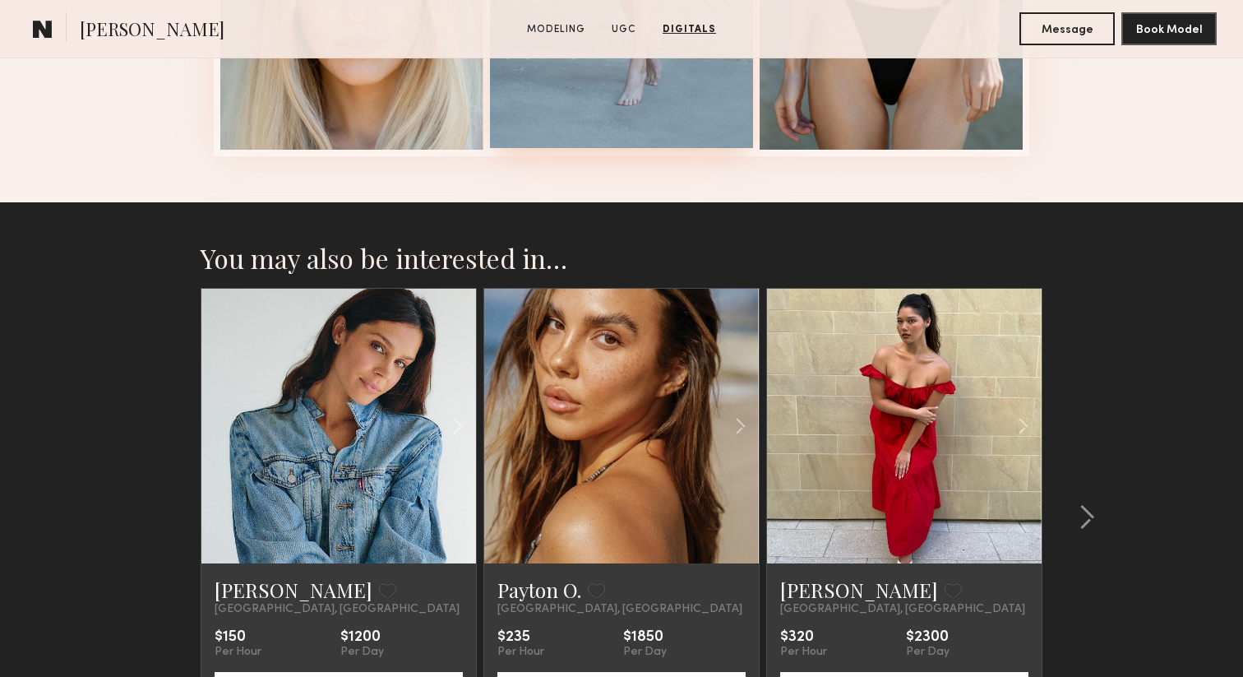
scroll to position [2634, 0]
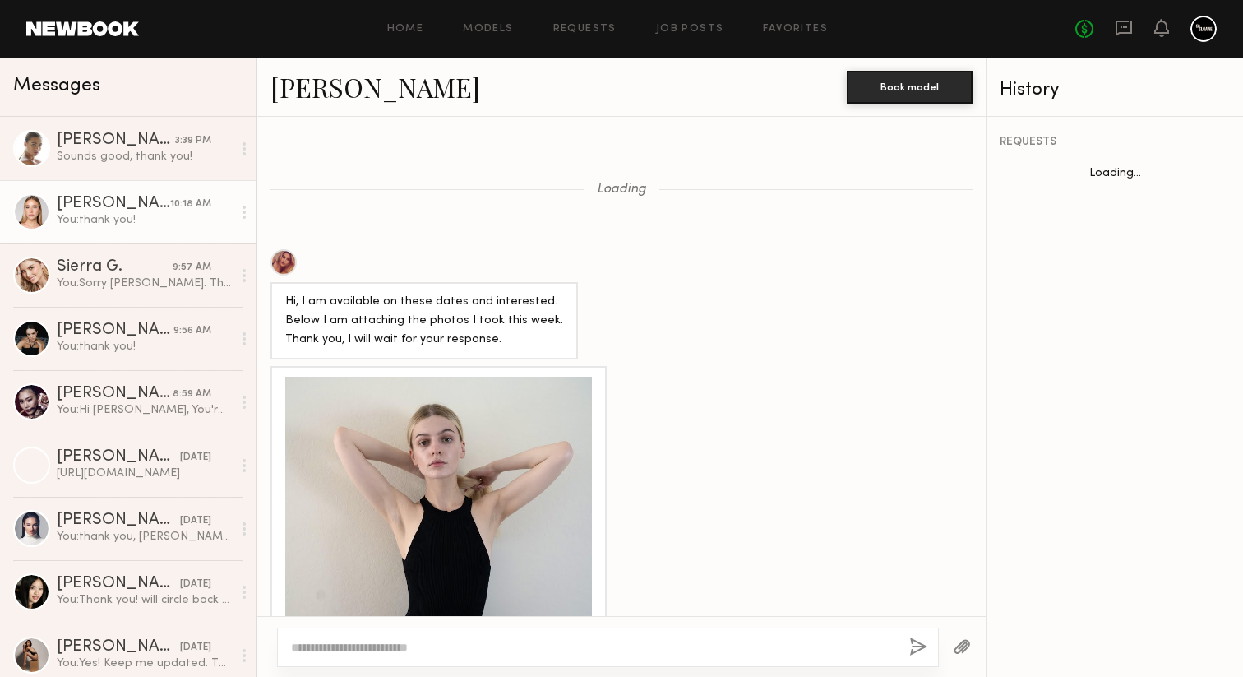
scroll to position [1786, 0]
